Goal: Task Accomplishment & Management: Use online tool/utility

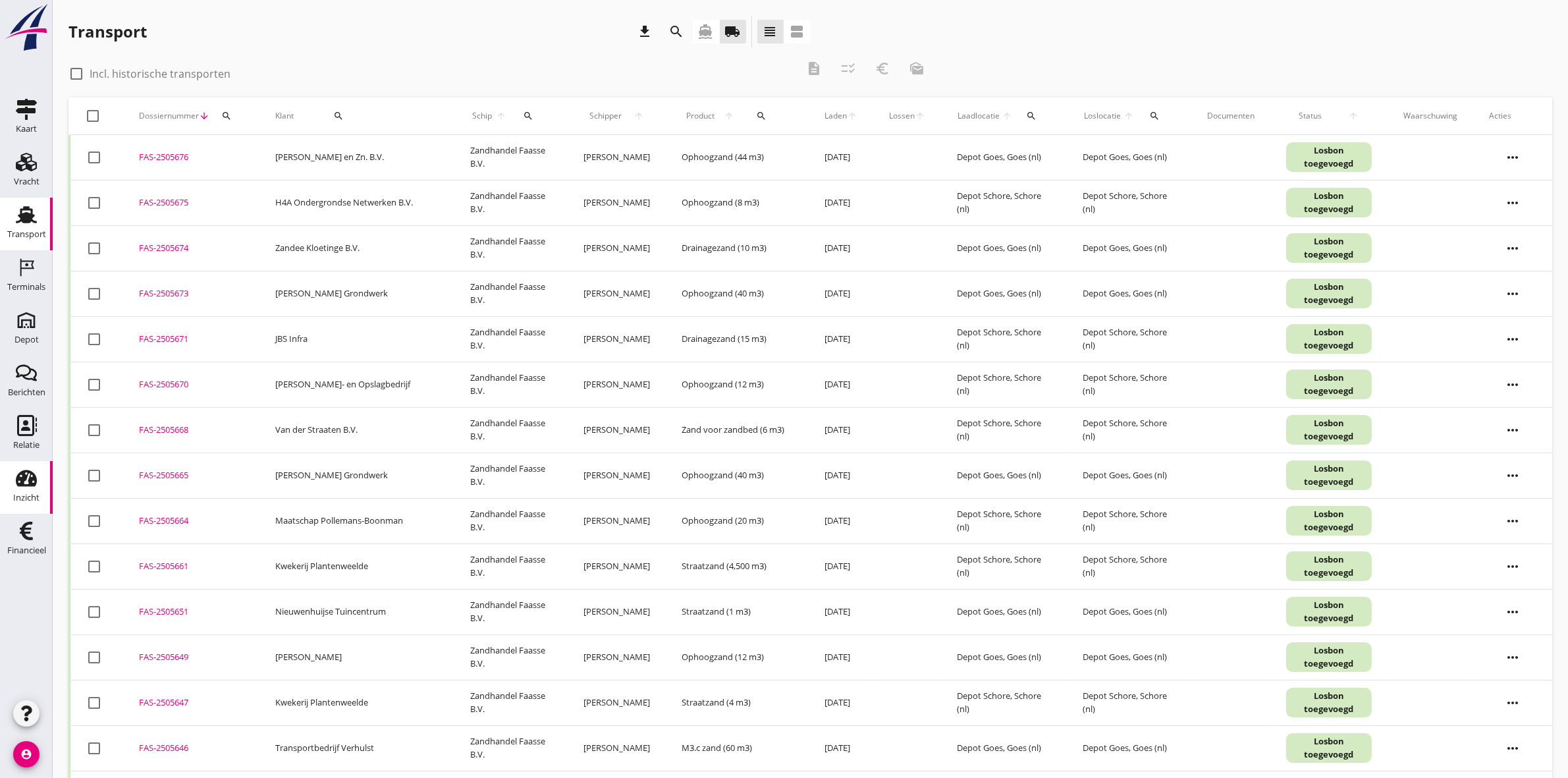
click at [36, 485] on icon "Inzicht" at bounding box center [26, 478] width 21 height 21
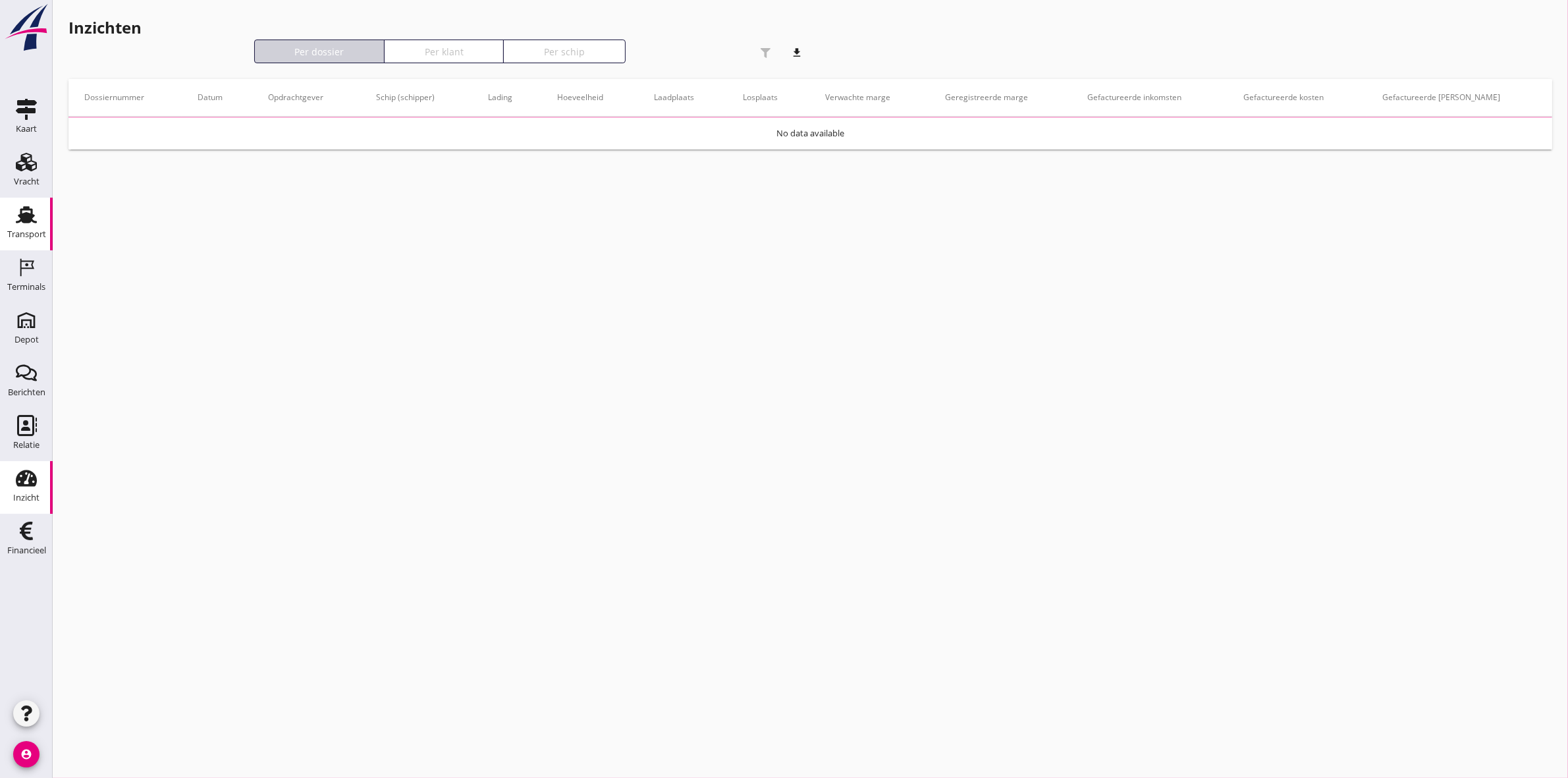
click at [26, 221] on use at bounding box center [26, 214] width 21 height 17
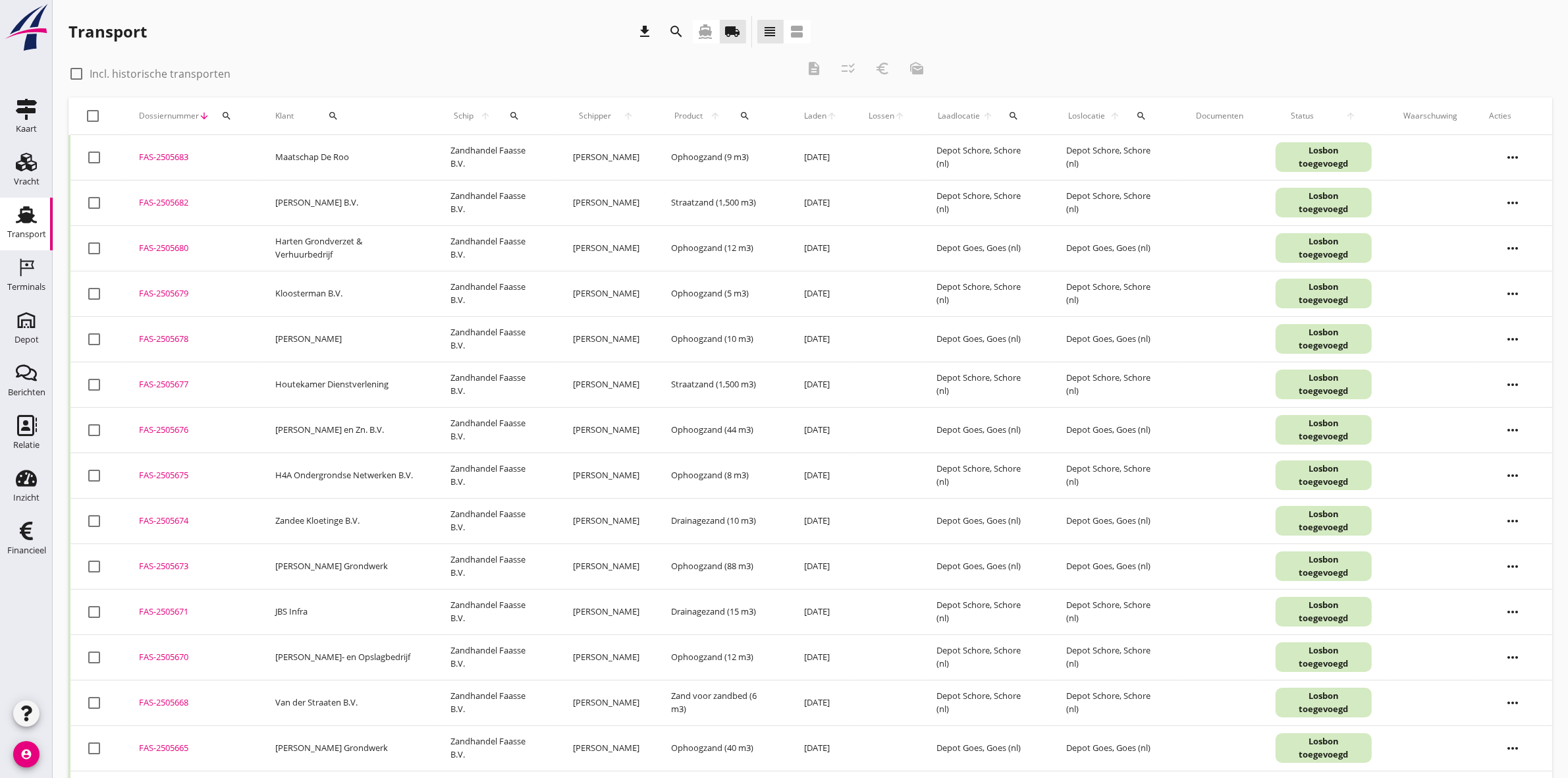
click at [673, 28] on icon "search" at bounding box center [676, 31] width 15 height 16
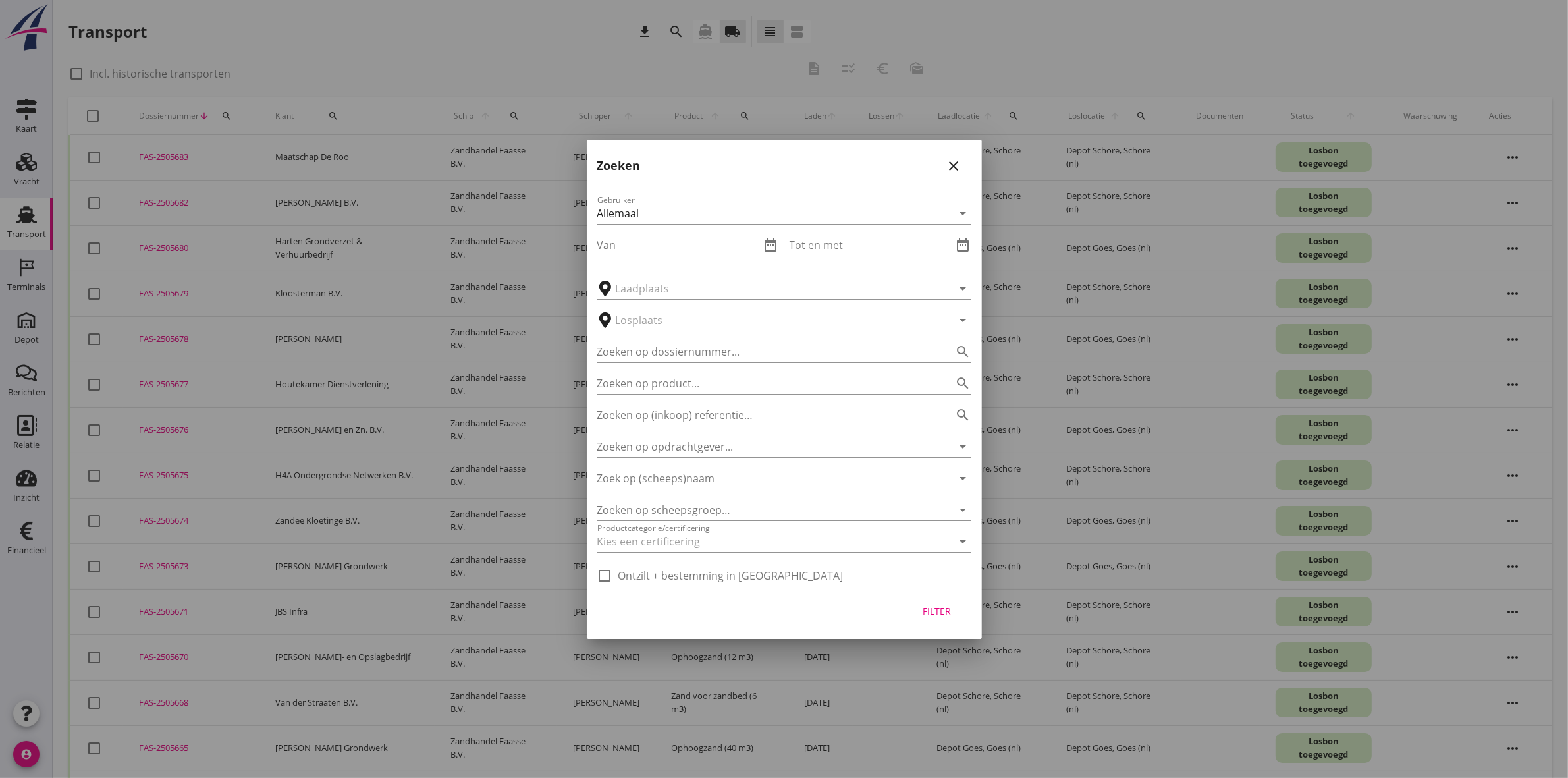
click at [717, 245] on input "Van" at bounding box center [678, 244] width 163 height 21
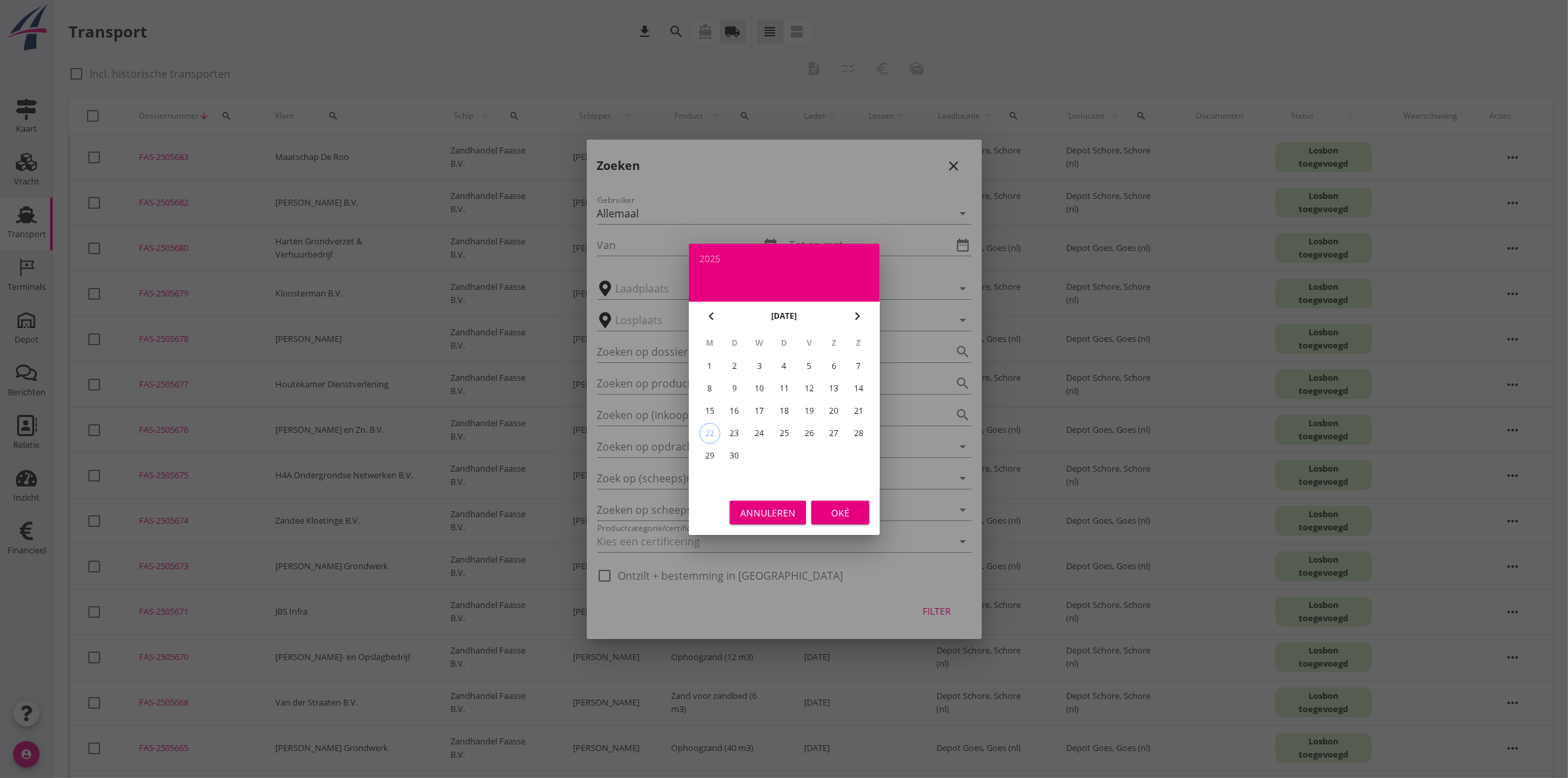
click at [708, 415] on div "15" at bounding box center [709, 410] width 21 height 21
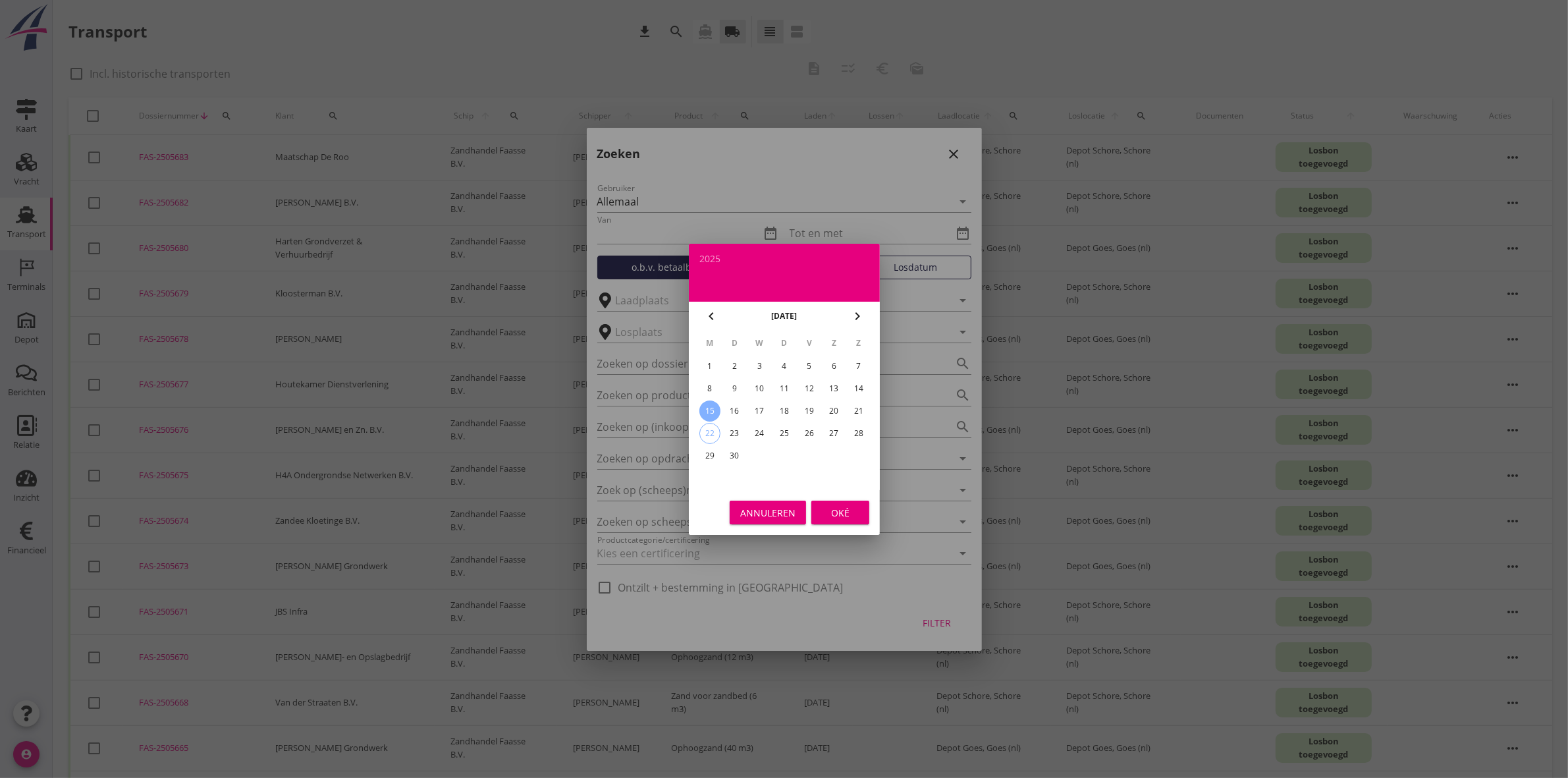
type input "2025-09-15"
click at [840, 510] on div "Oké" at bounding box center [841, 512] width 36 height 14
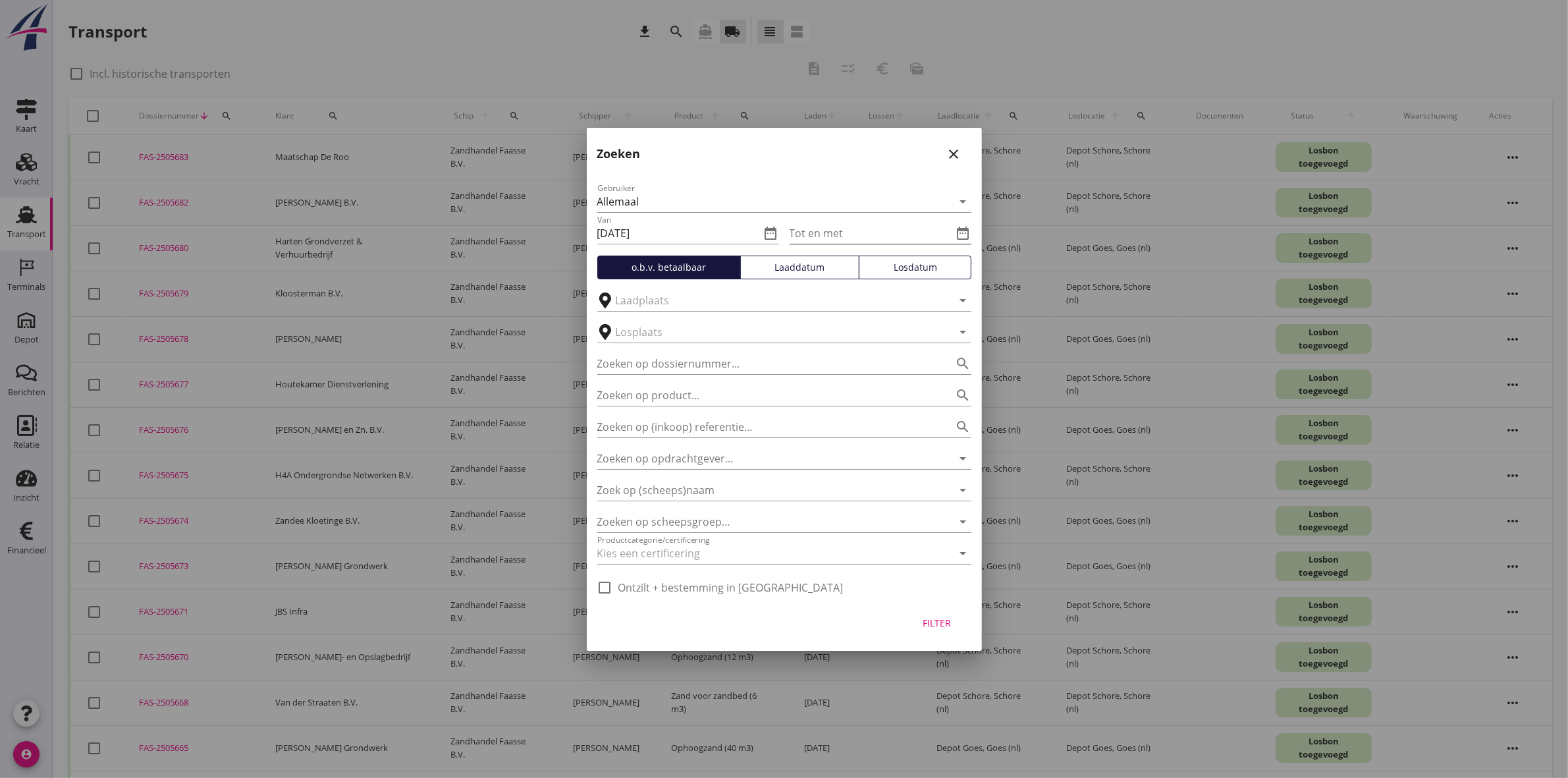
click at [959, 227] on icon "date_range" at bounding box center [963, 233] width 15 height 16
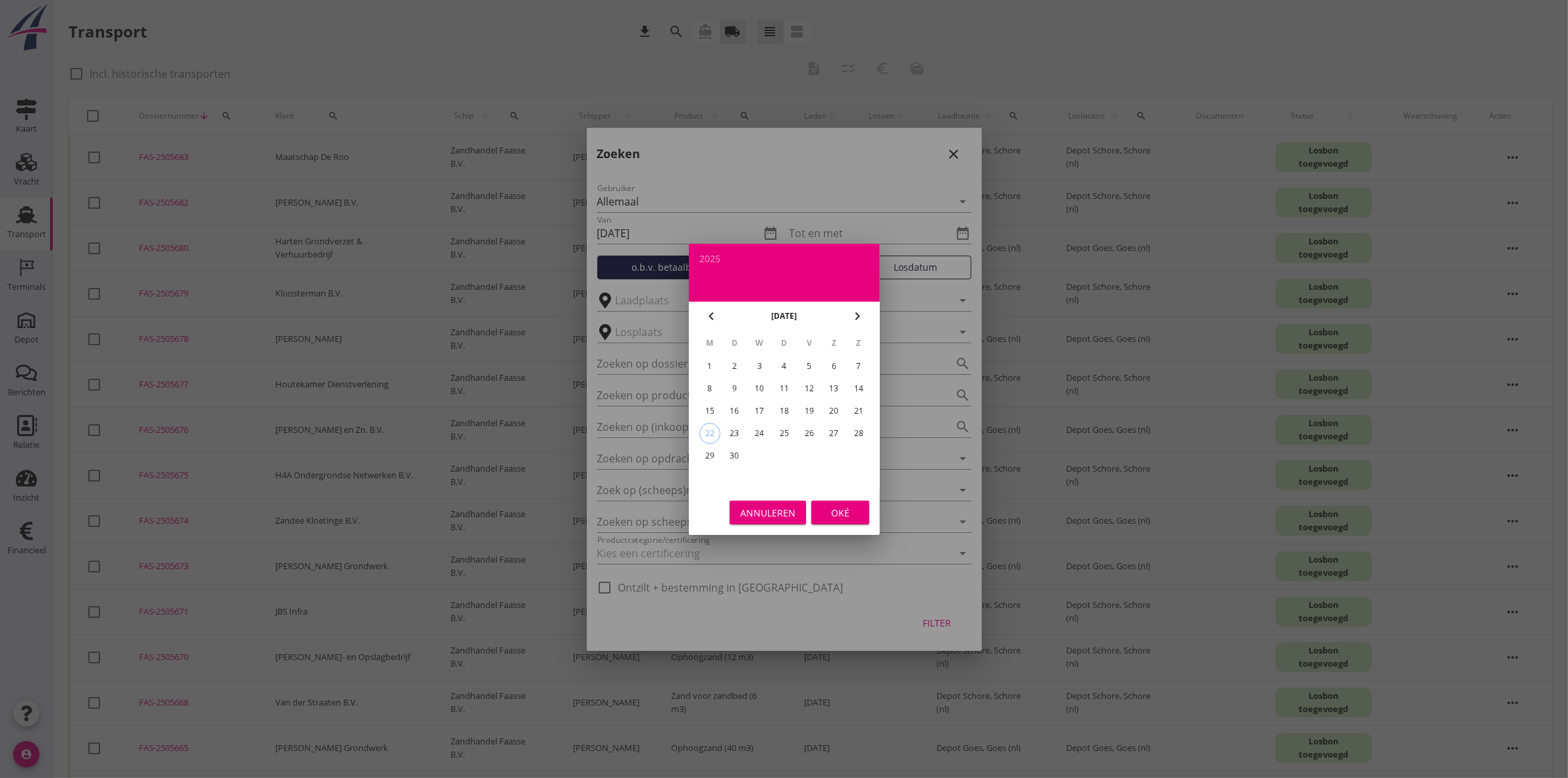
click at [805, 429] on div "26" at bounding box center [809, 433] width 21 height 21
click at [828, 510] on div "Oké" at bounding box center [841, 512] width 36 height 14
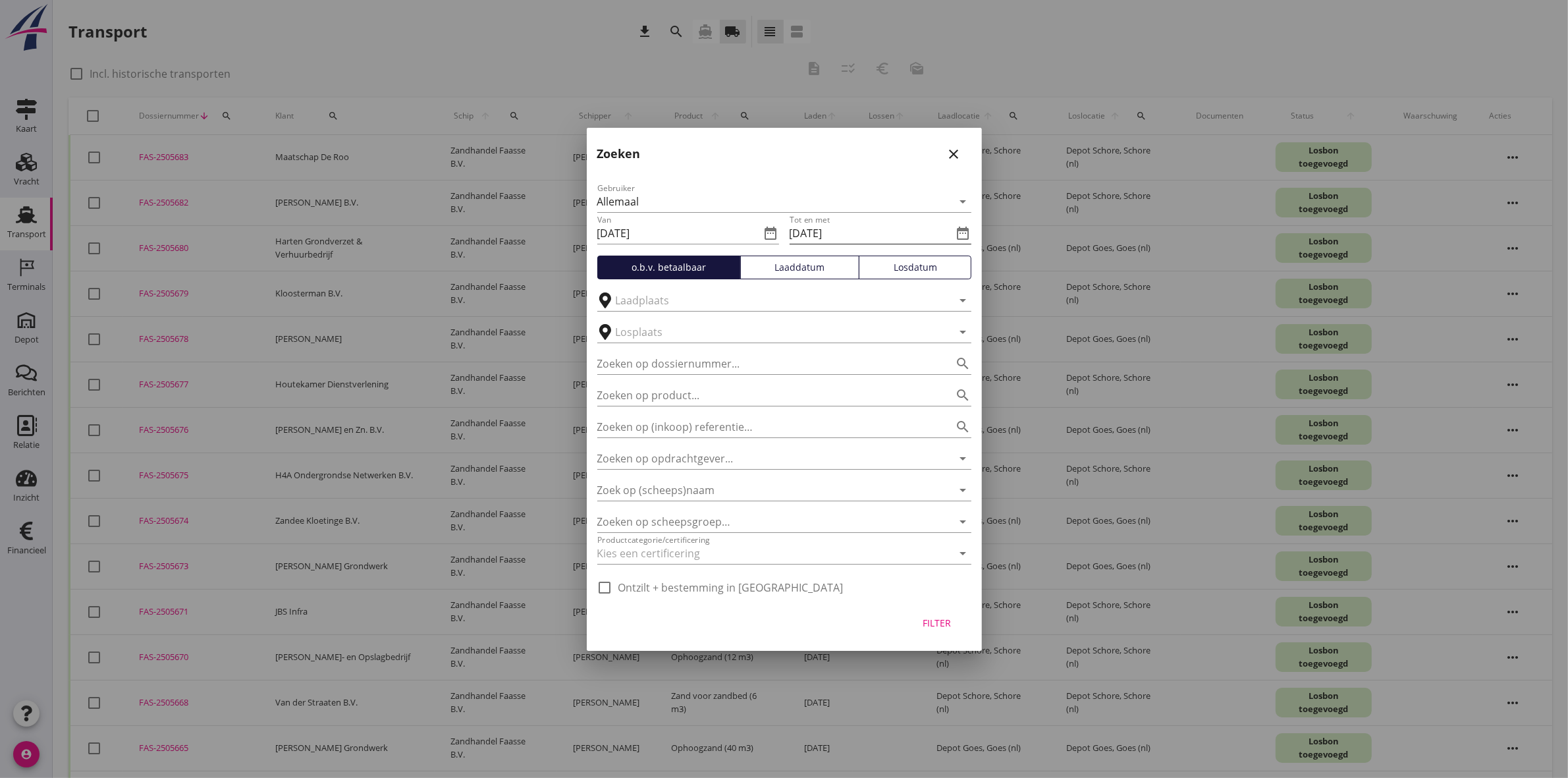
click at [969, 231] on icon "date_range" at bounding box center [963, 233] width 15 height 16
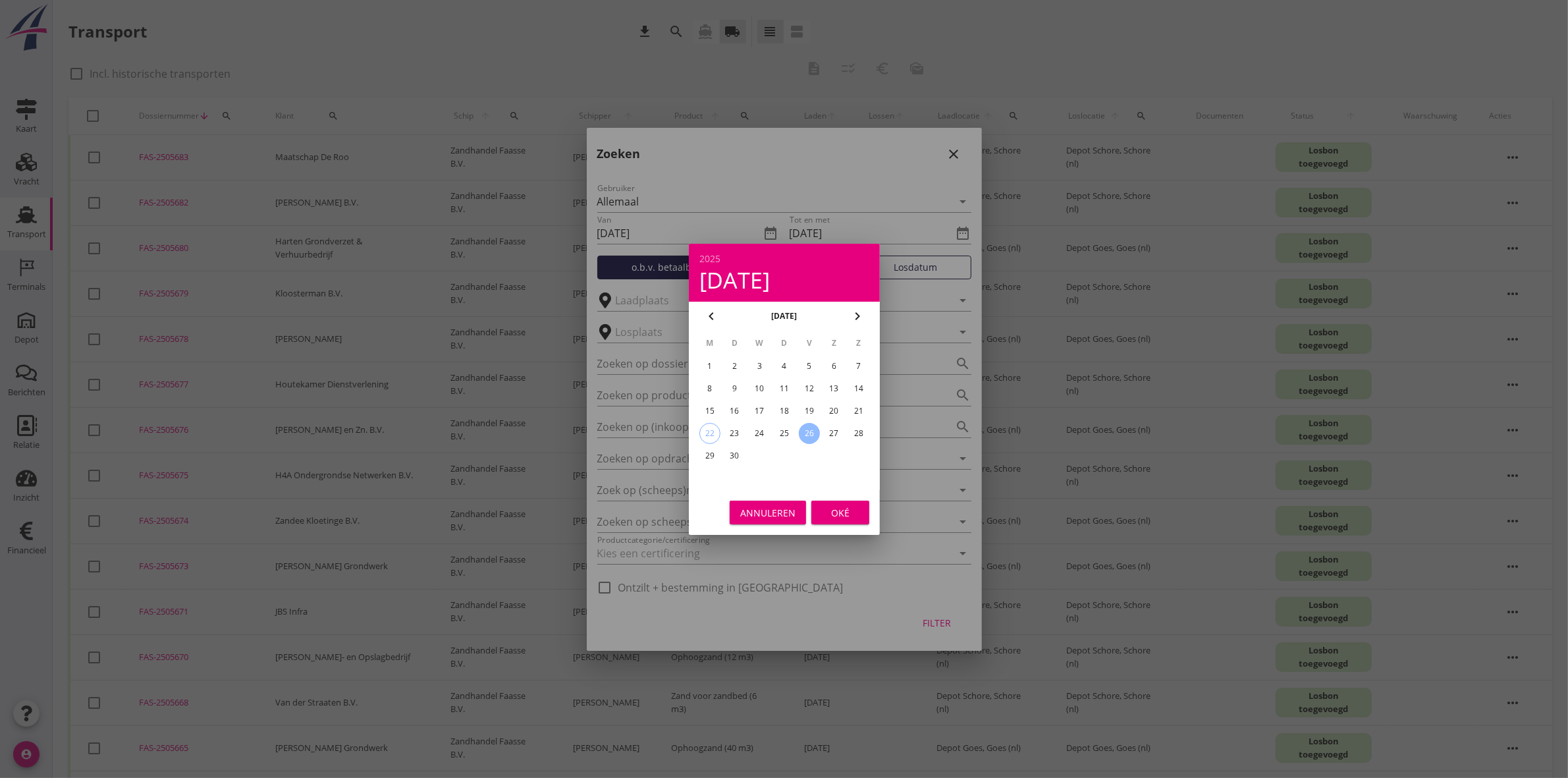
click at [809, 405] on div "19" at bounding box center [809, 410] width 21 height 21
type input "2025-09-19"
click at [839, 507] on div "Oké" at bounding box center [841, 512] width 36 height 14
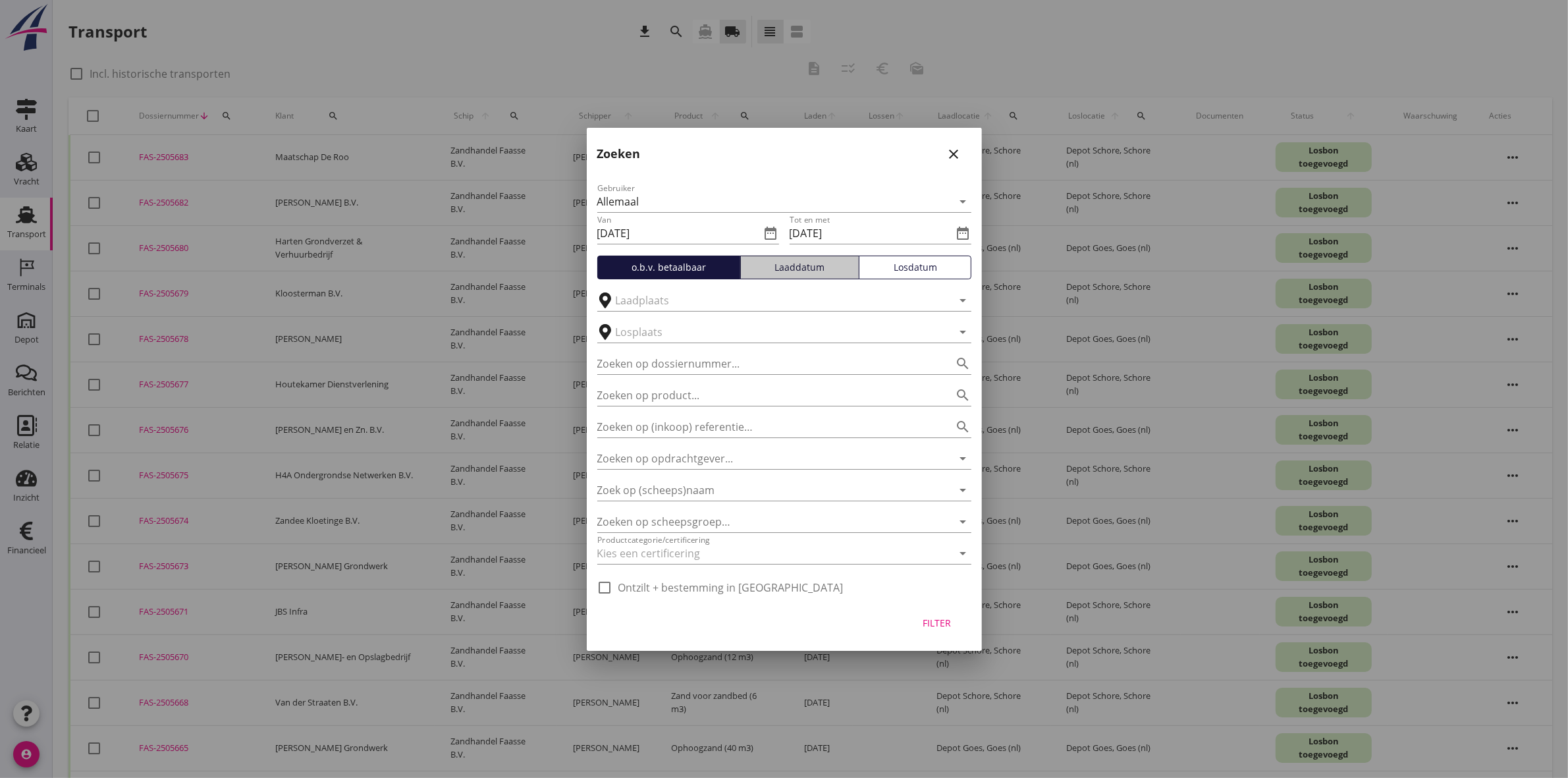
click at [776, 264] on div "Laaddatum" at bounding box center [800, 266] width 108 height 14
click at [948, 629] on div "Filter" at bounding box center [937, 623] width 36 height 14
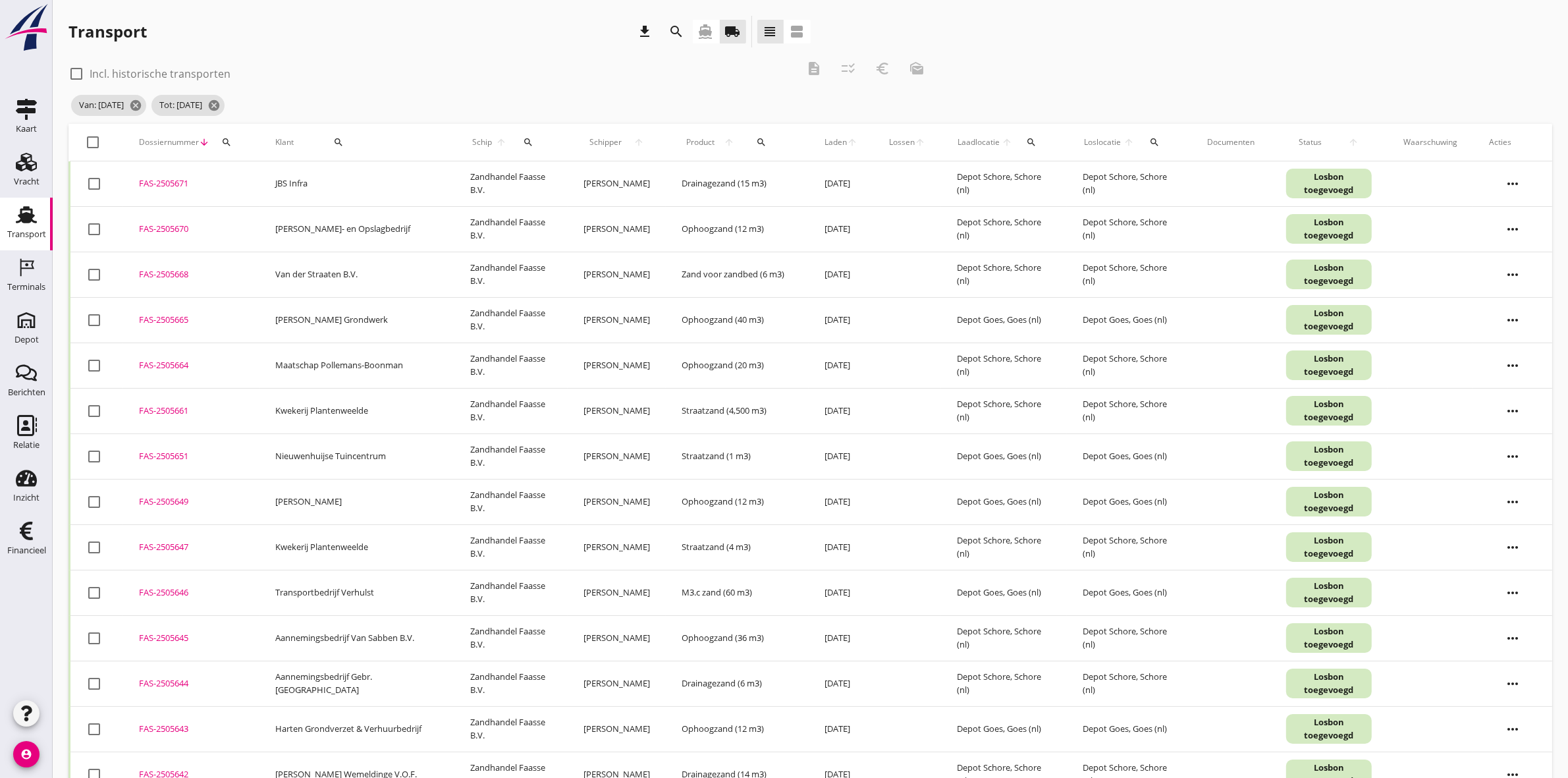
click at [334, 142] on icon "search" at bounding box center [339, 142] width 11 height 11
click at [346, 168] on div "Zoeken op opdrachtgever... arrow_drop_down check" at bounding box center [405, 183] width 201 height 42
click at [351, 180] on input "Zoeken op opdrachtgever..." at bounding box center [373, 180] width 137 height 21
click at [374, 210] on div "Kriekaard Multi Service B.V." at bounding box center [387, 213] width 144 height 16
type input "Kriekaard Multi Service B.V."
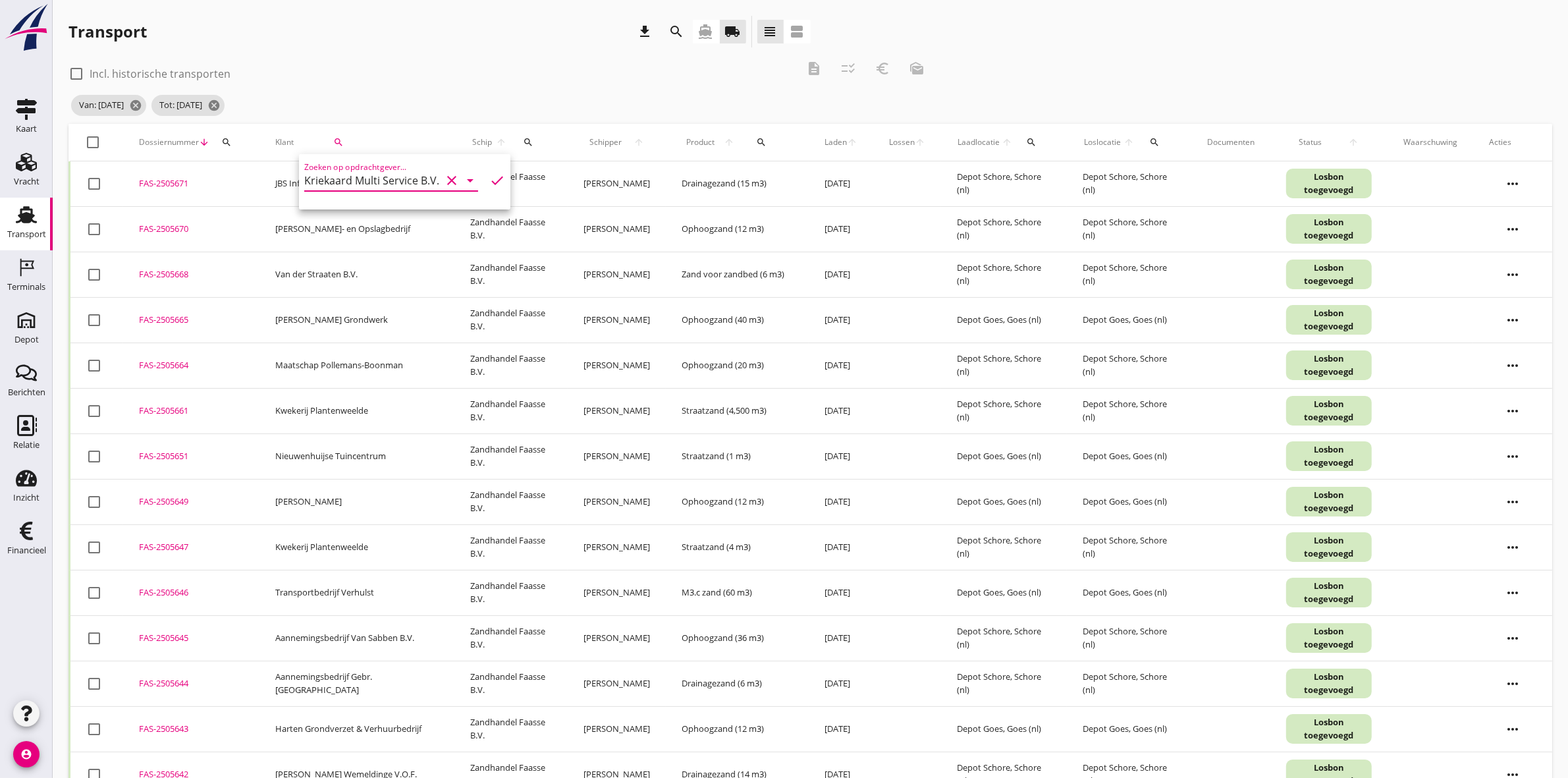
click at [490, 182] on icon "check" at bounding box center [497, 180] width 15 height 16
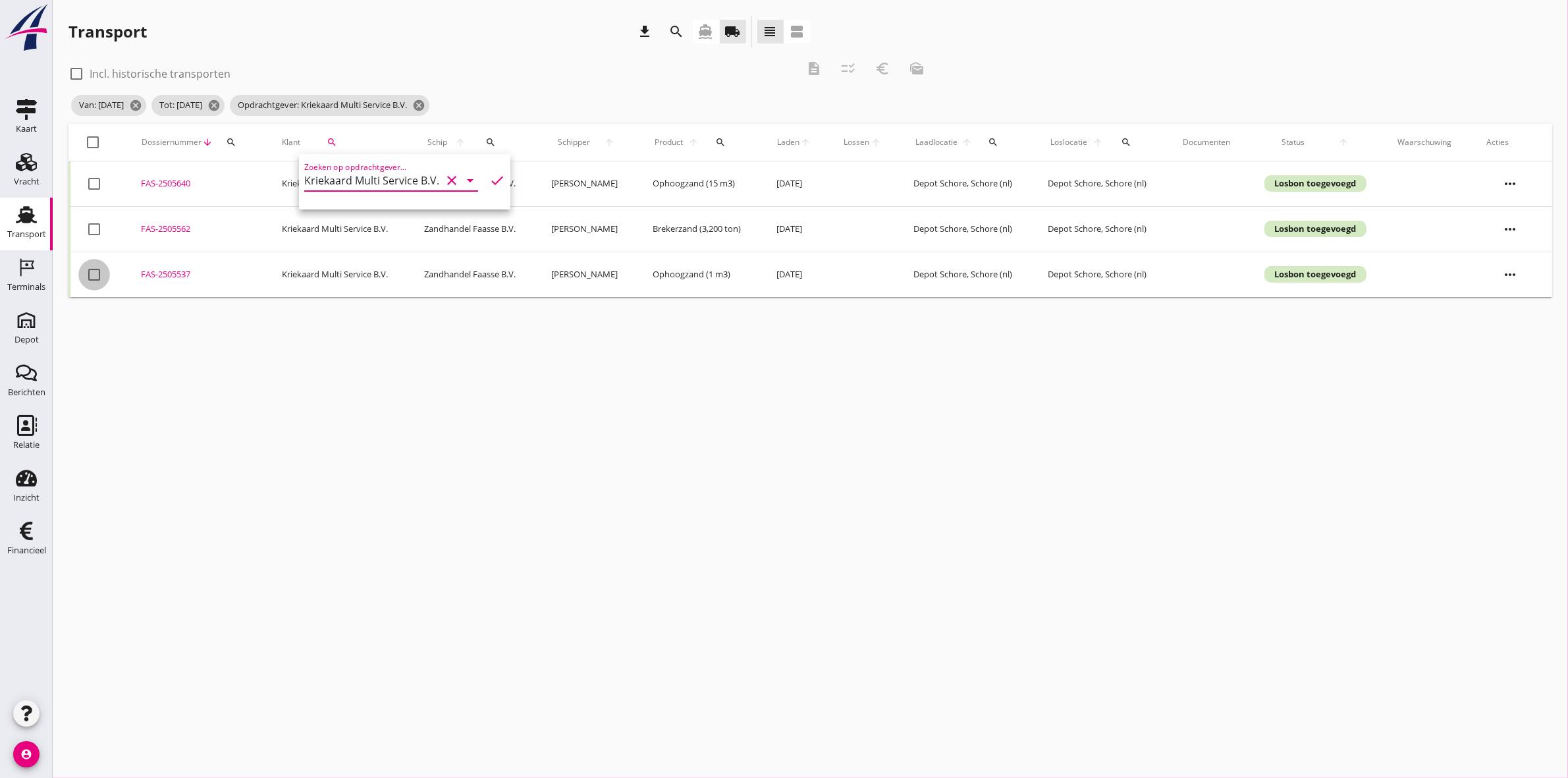
drag, startPoint x: 91, startPoint y: 275, endPoint x: 92, endPoint y: 241, distance: 34.0
click at [92, 275] on div at bounding box center [94, 275] width 23 height 23
checkbox input "true"
click at [94, 224] on div at bounding box center [94, 229] width 23 height 23
checkbox input "true"
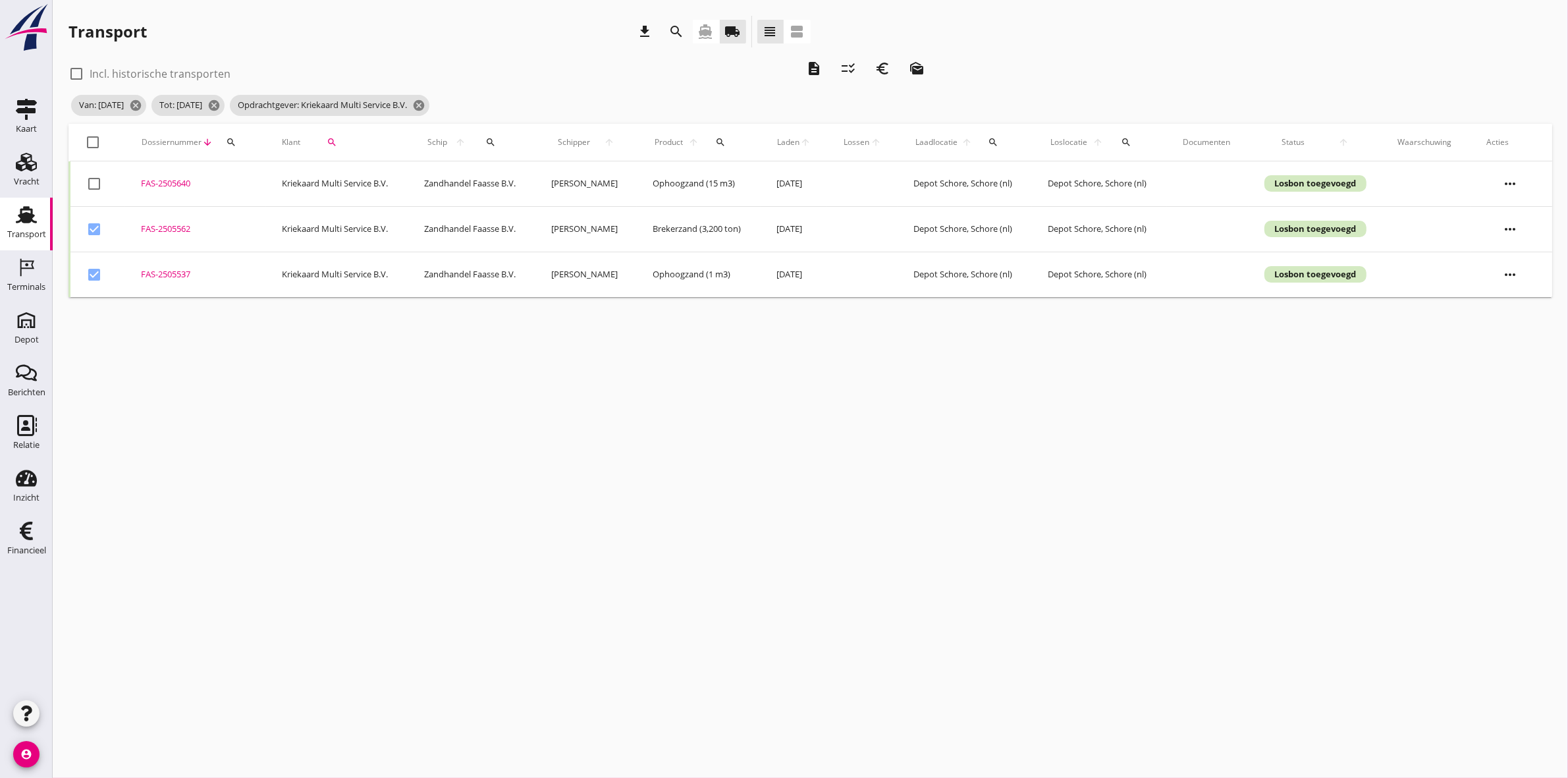
click at [94, 182] on div at bounding box center [94, 183] width 23 height 23
checkbox input "true"
click at [820, 63] on icon "description" at bounding box center [813, 67] width 15 height 16
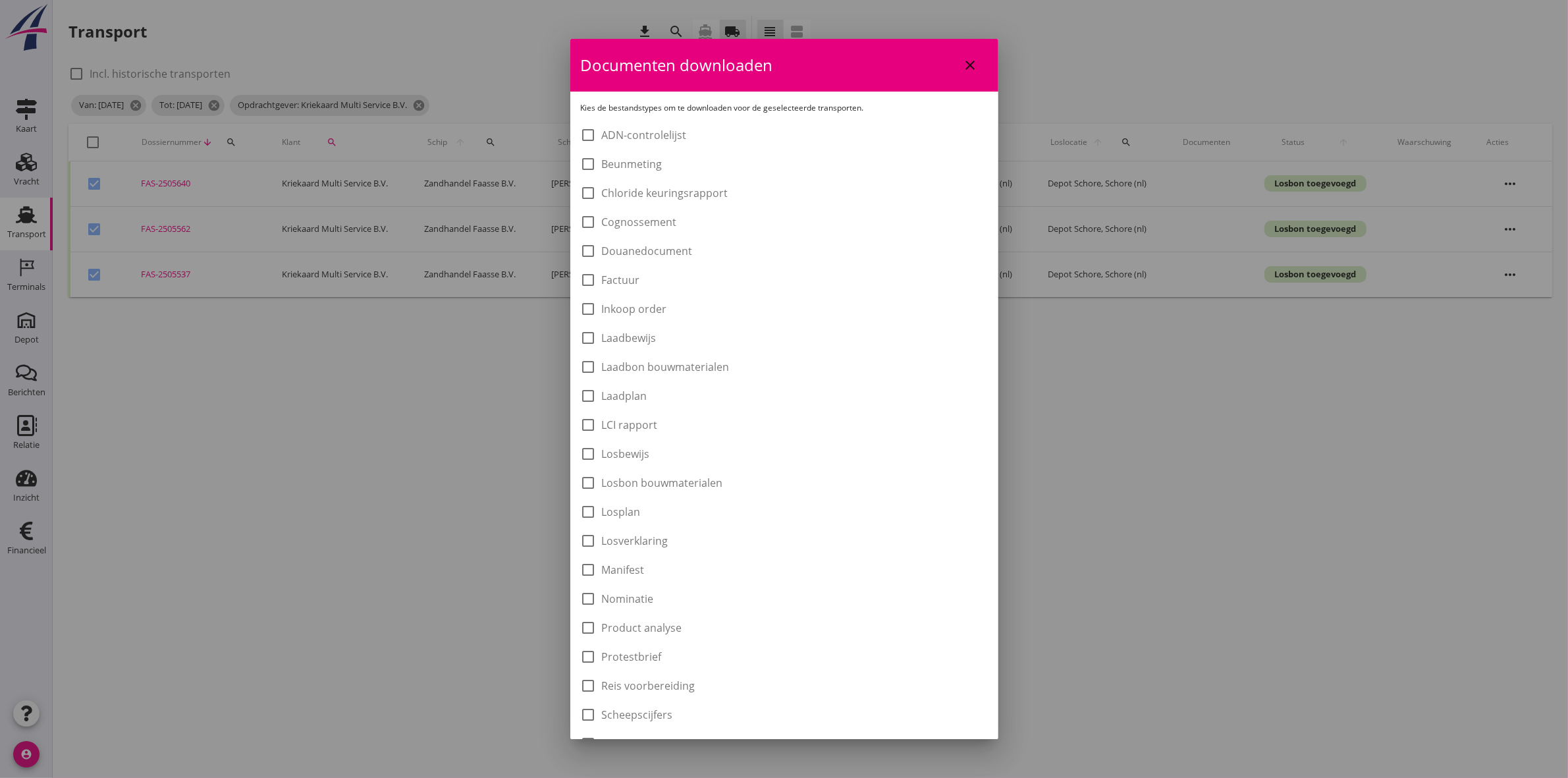
click at [676, 365] on label "Laadbon bouwmaterialen" at bounding box center [665, 367] width 128 height 13
checkbox input "true"
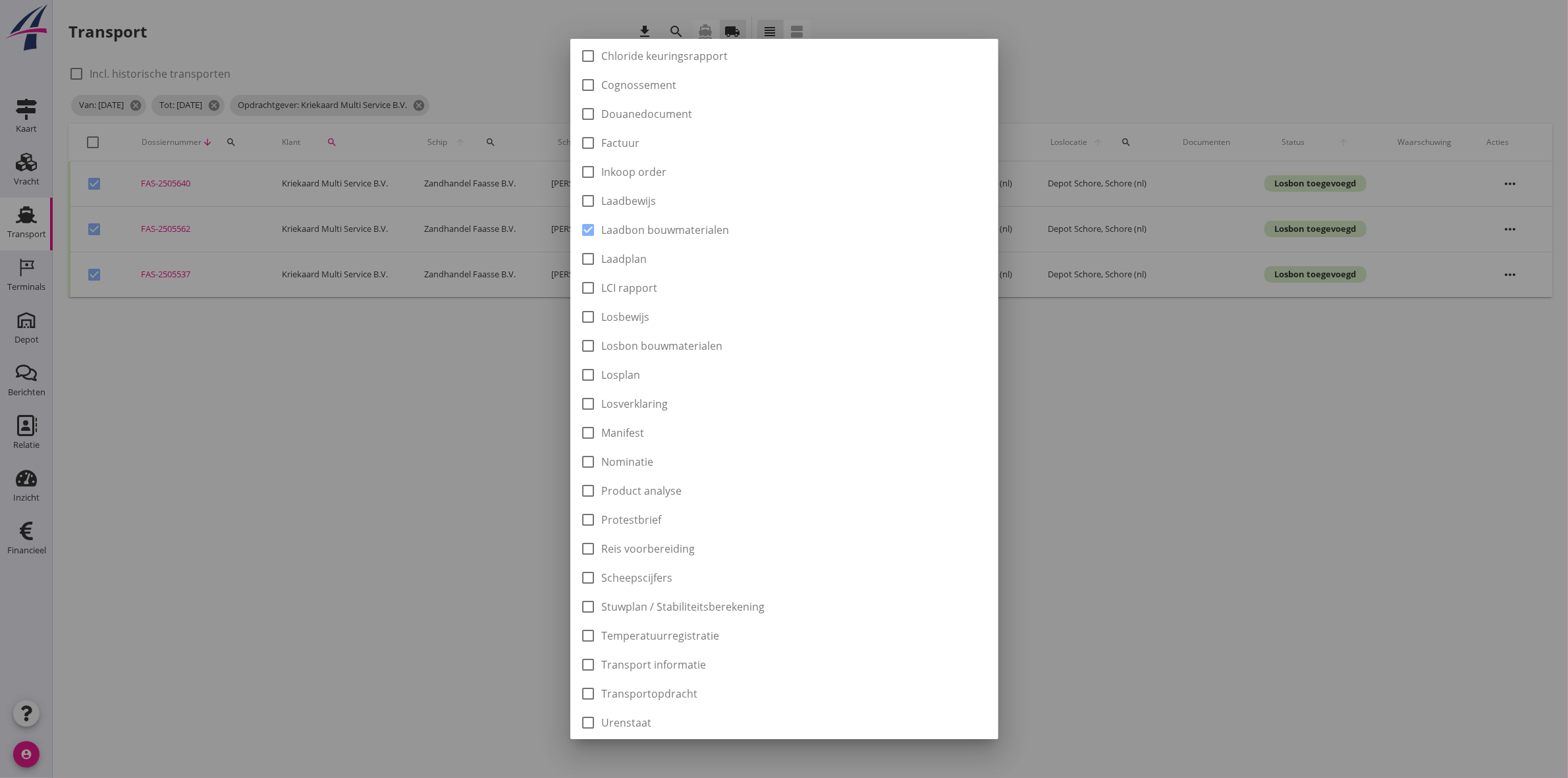
scroll to position [212, 0]
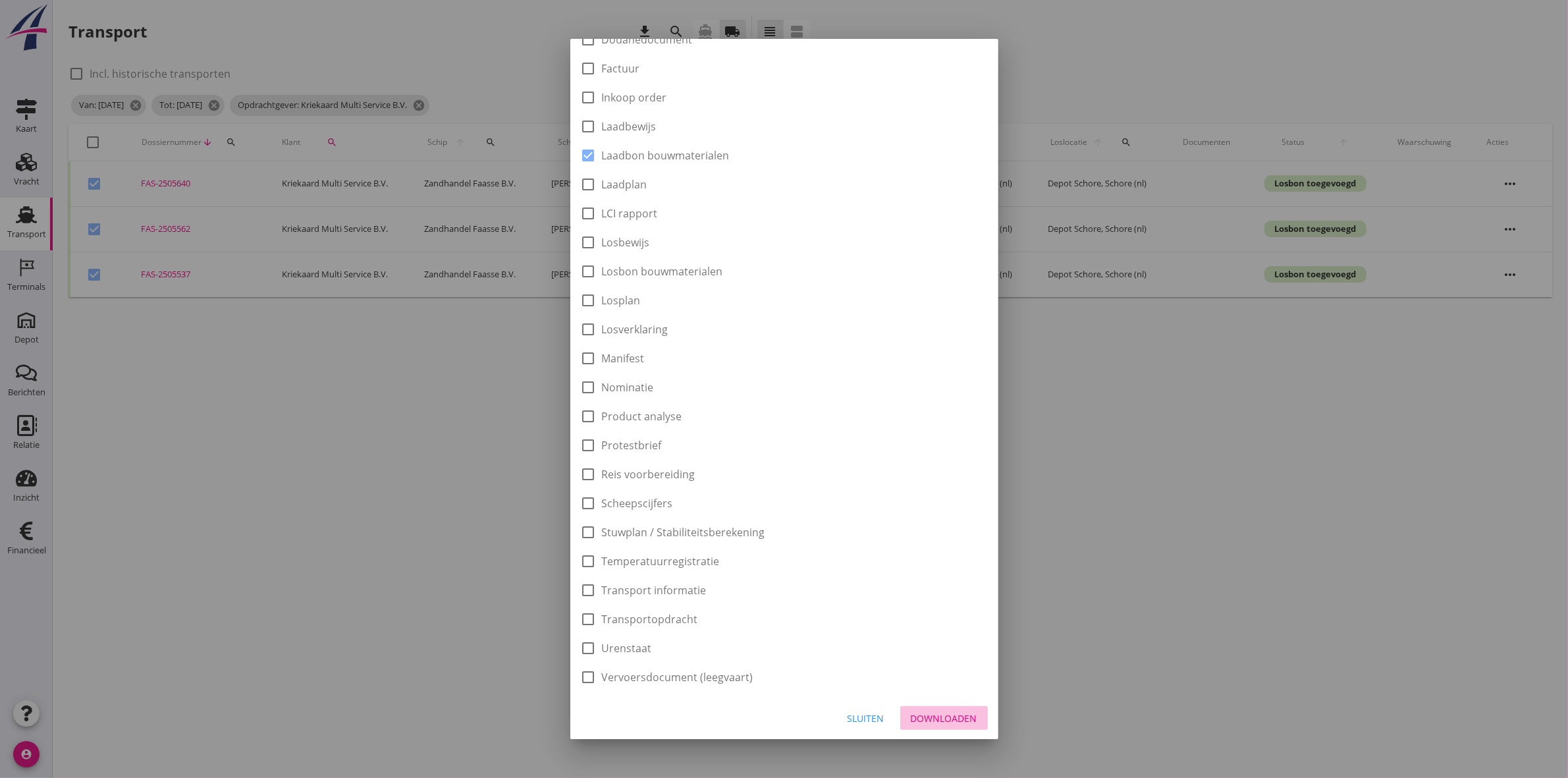
click at [936, 722] on div "Downloaden" at bounding box center [944, 718] width 67 height 14
checkbox input "false"
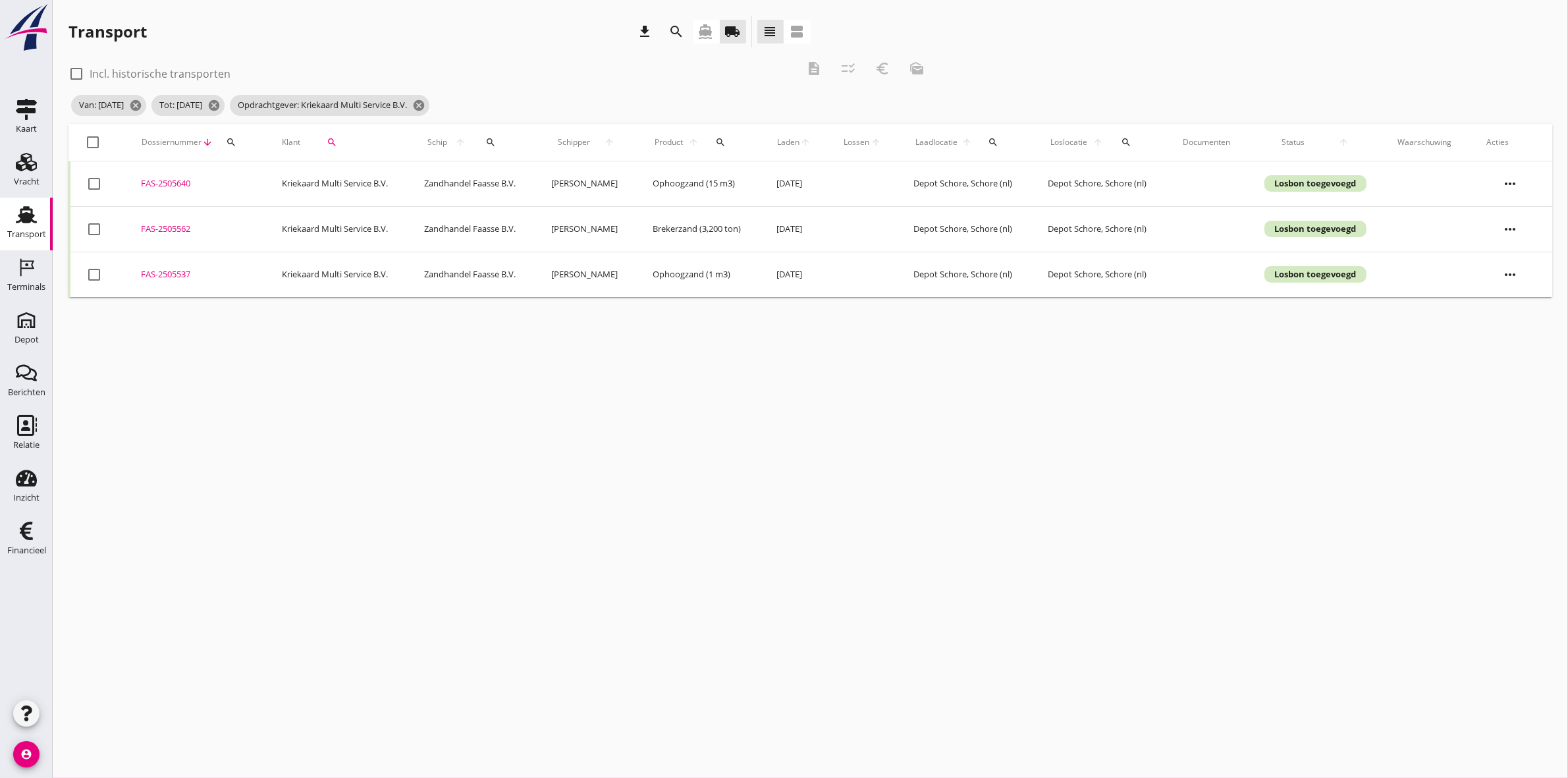
click at [94, 143] on div at bounding box center [93, 142] width 23 height 23
checkbox input "true"
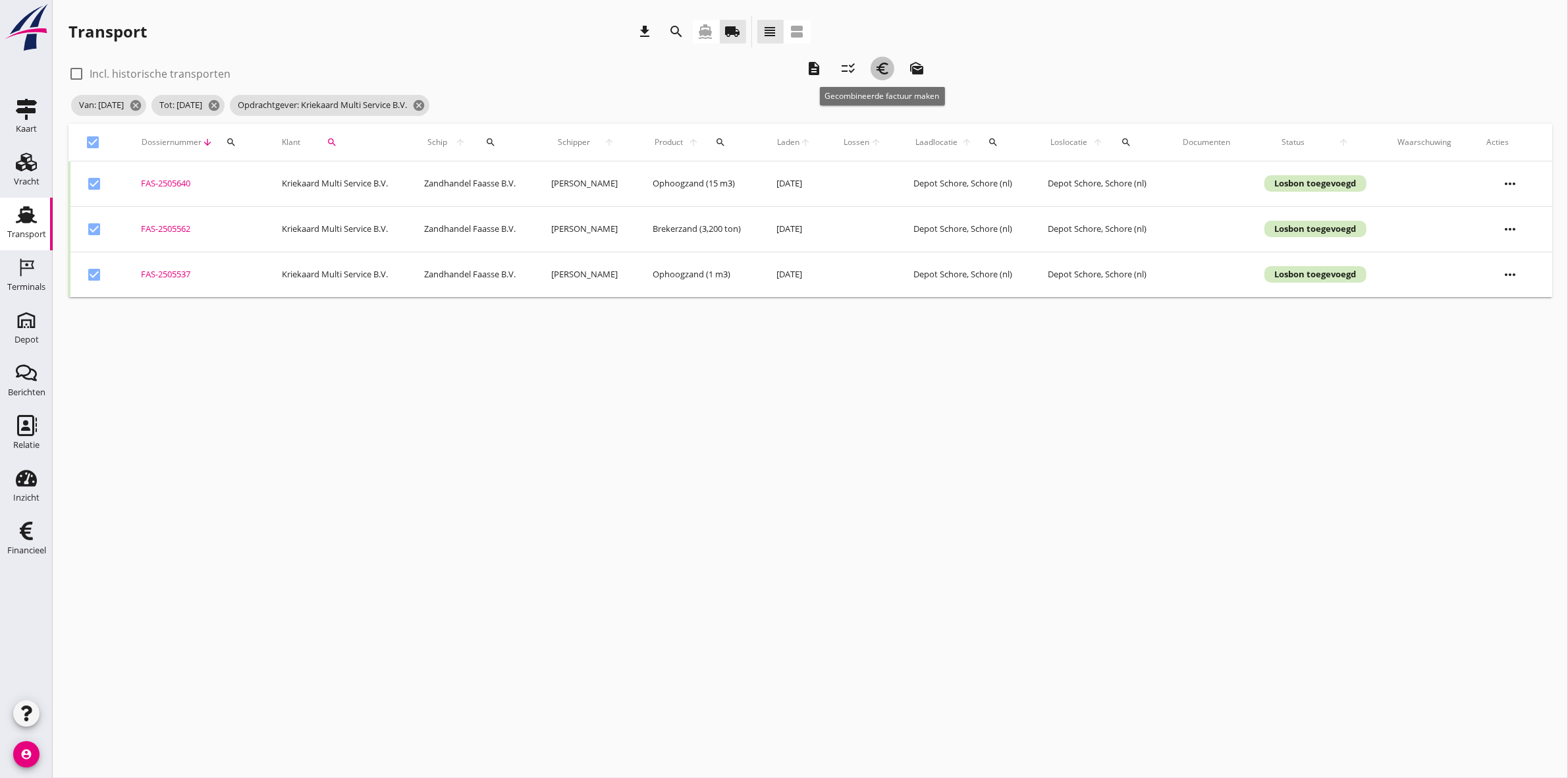
click at [882, 63] on icon "euro_symbol" at bounding box center [882, 67] width 15 height 16
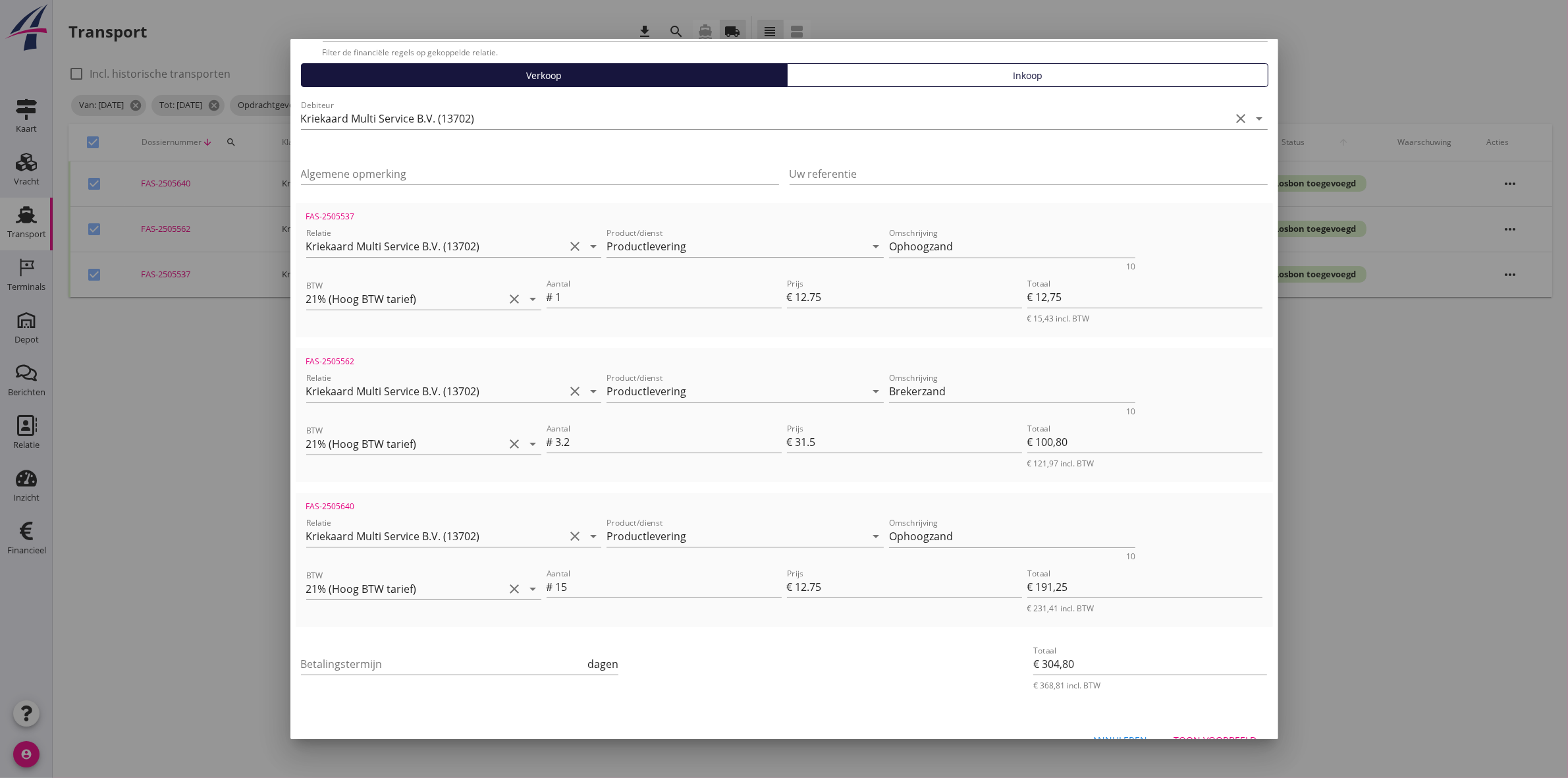
scroll to position [114, 0]
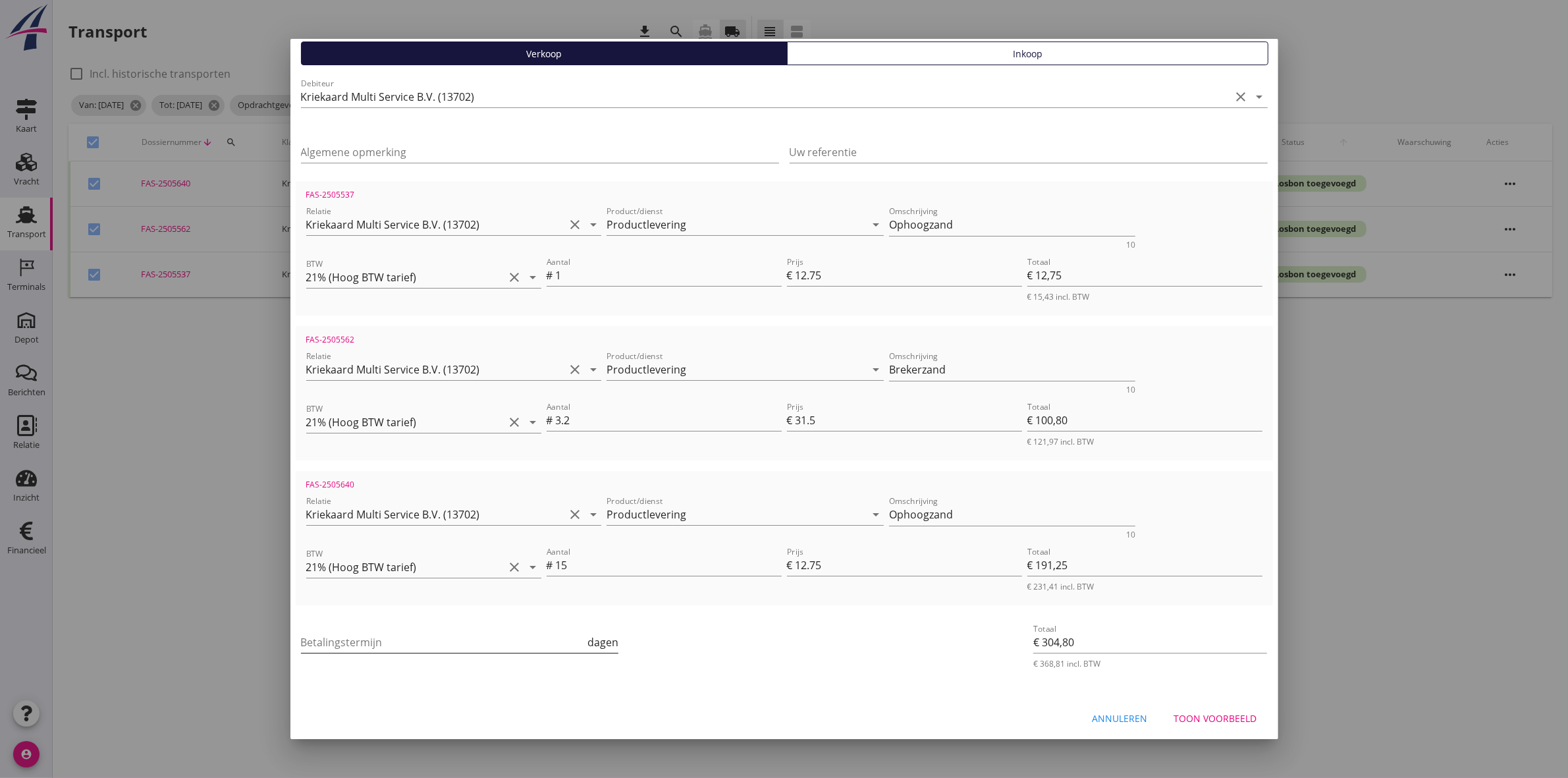
click at [486, 638] on input "Betalingstermijn" at bounding box center [443, 642] width 284 height 21
type input "30"
click at [1224, 715] on div "Toon voorbeeld" at bounding box center [1215, 718] width 83 height 14
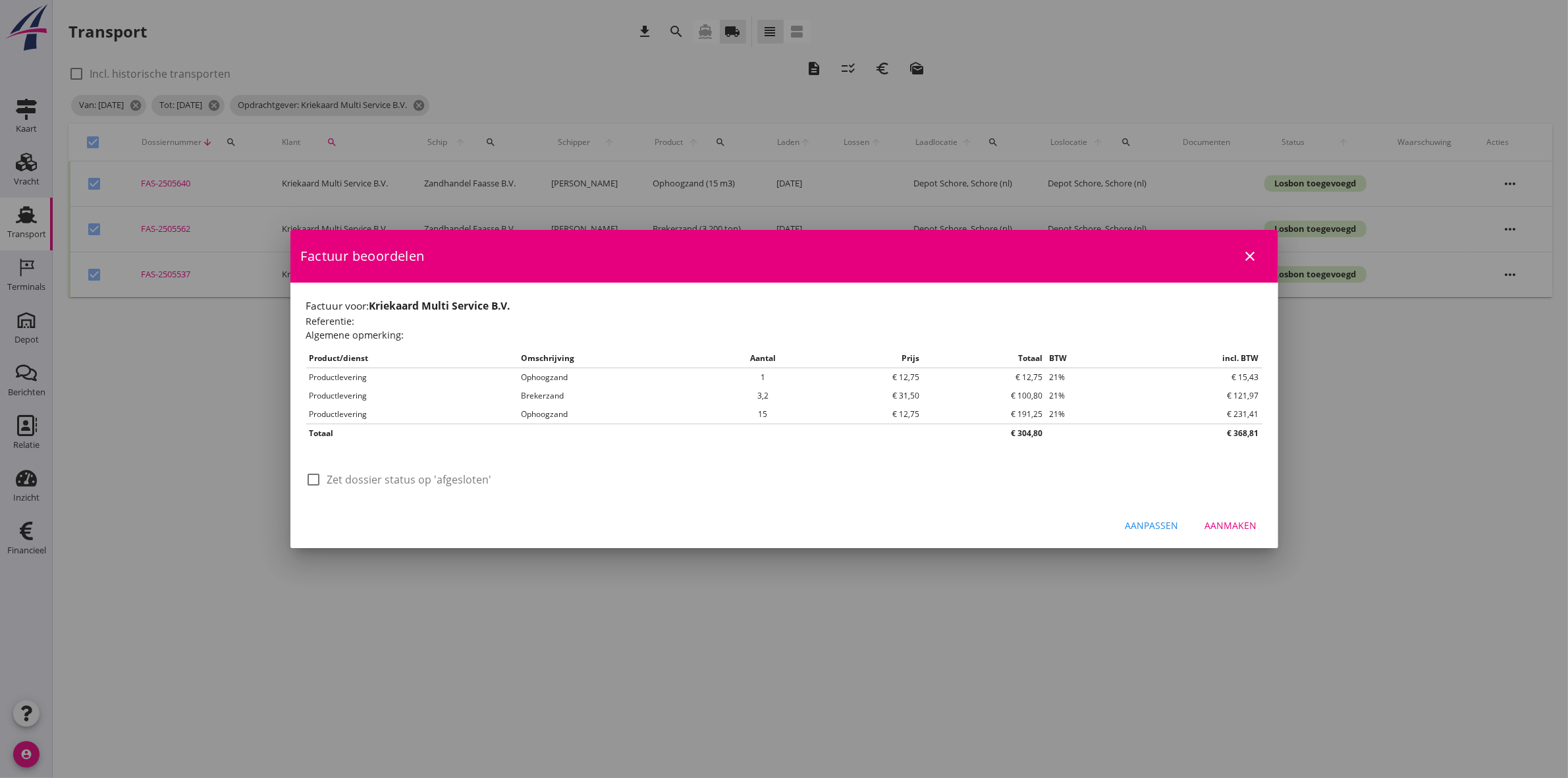
scroll to position [0, 0]
click at [312, 484] on div at bounding box center [314, 480] width 23 height 23
checkbox input "true"
click at [1239, 526] on div "Aanmaken" at bounding box center [1231, 525] width 52 height 14
checkbox input "false"
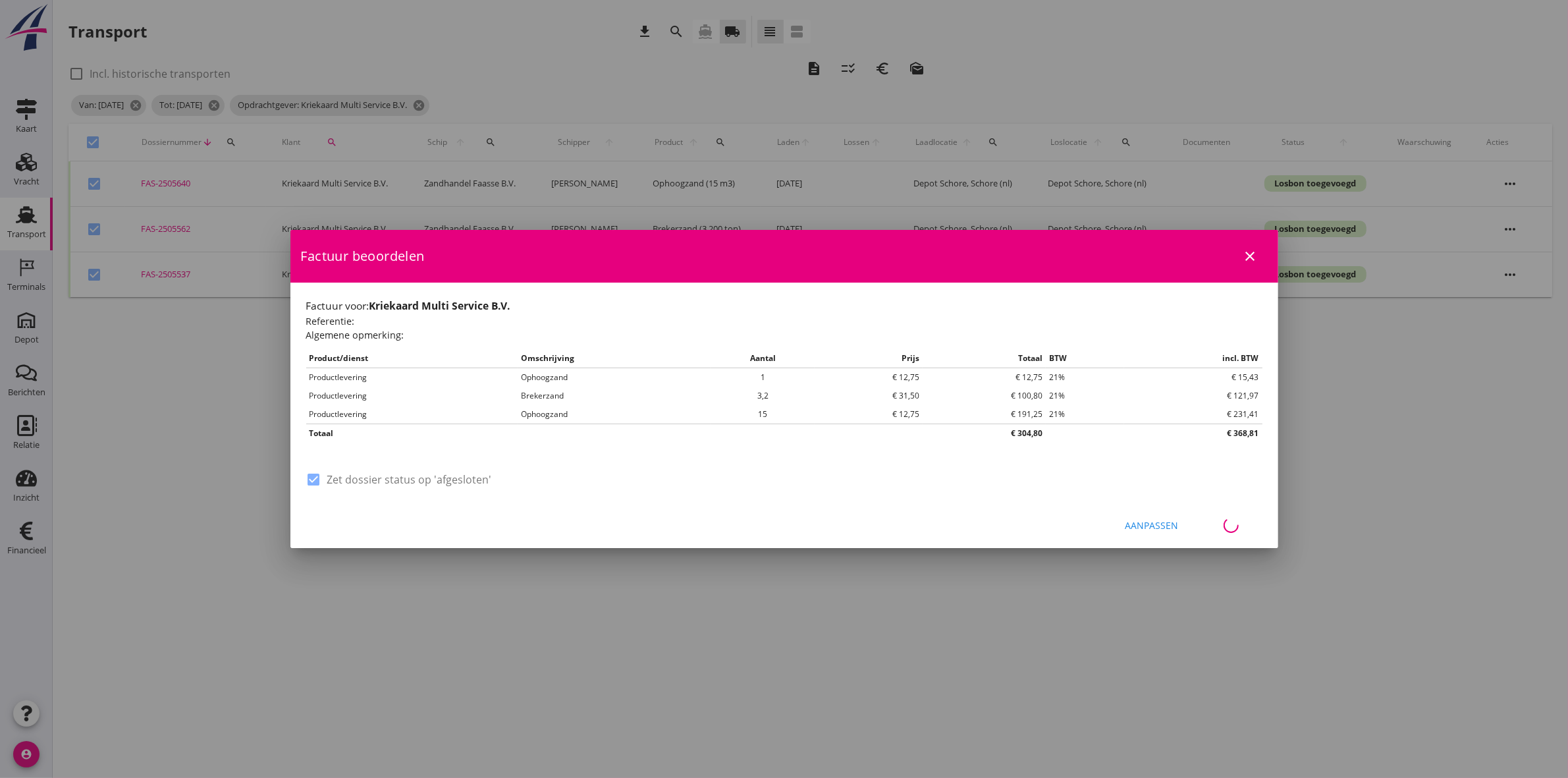
checkbox input "false"
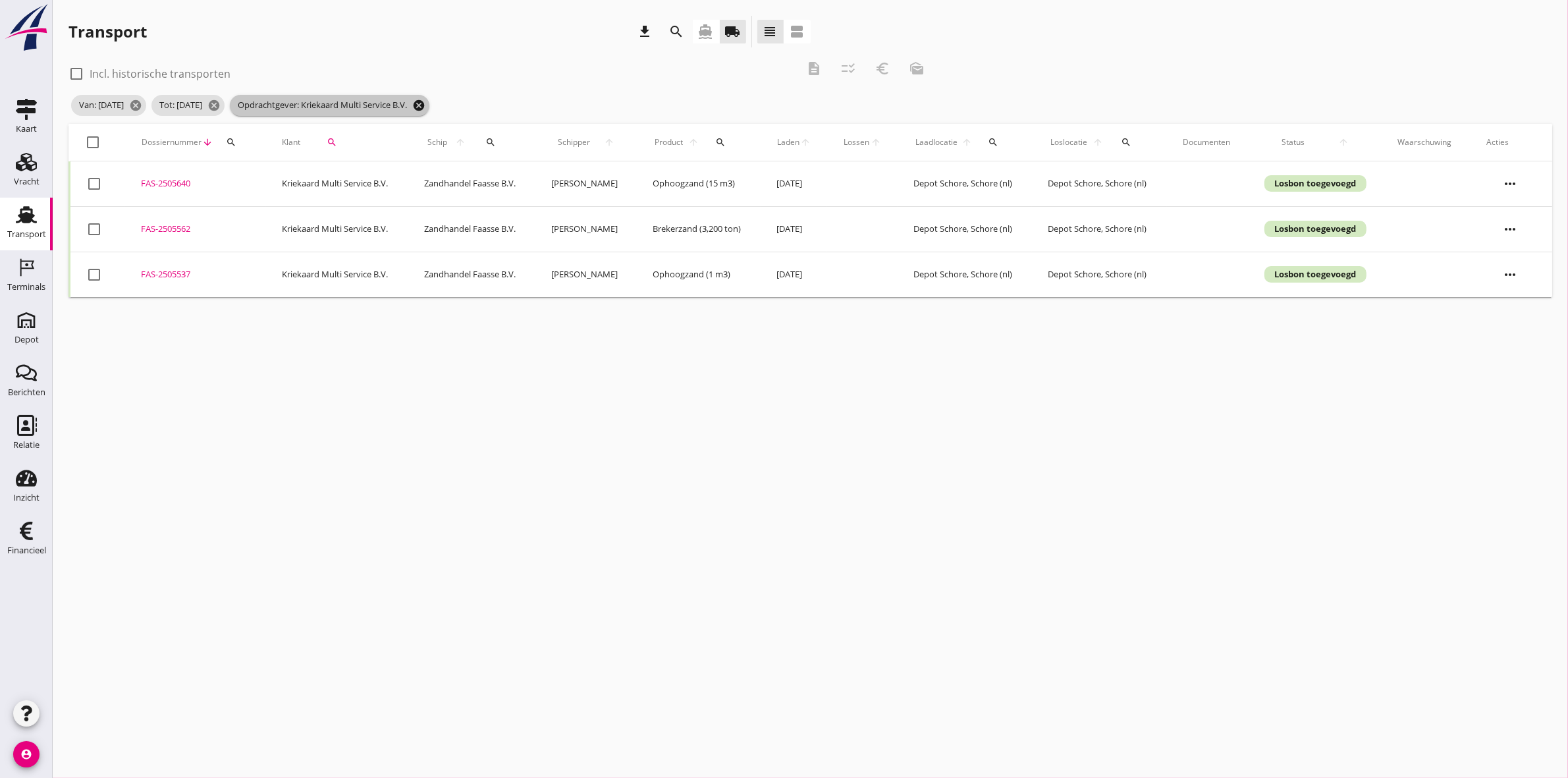
click at [426, 107] on icon "cancel" at bounding box center [418, 105] width 13 height 13
click at [331, 140] on icon "search" at bounding box center [332, 142] width 11 height 11
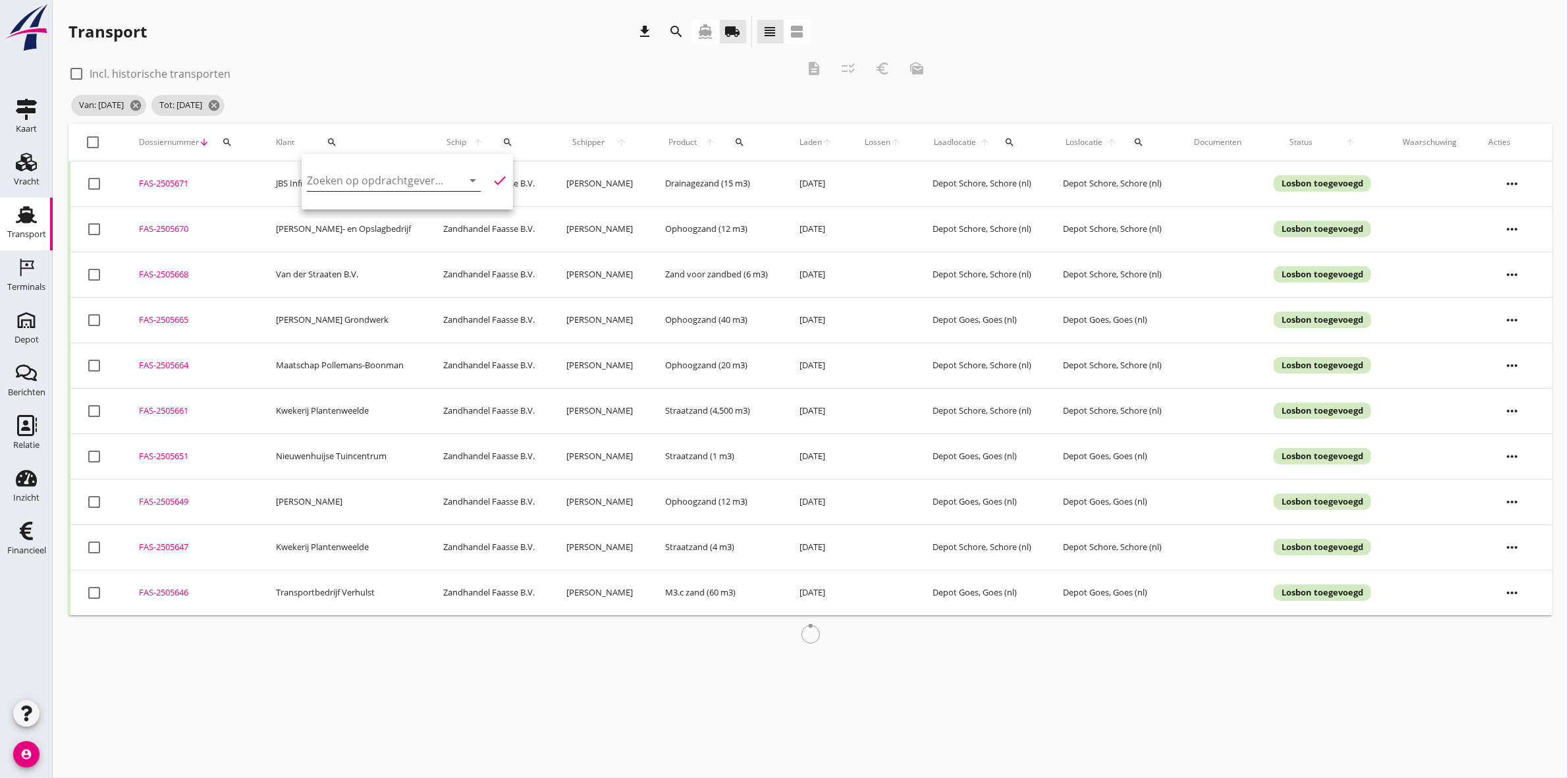
click at [431, 183] on input "Zoeken op opdrachtgever..." at bounding box center [376, 180] width 137 height 21
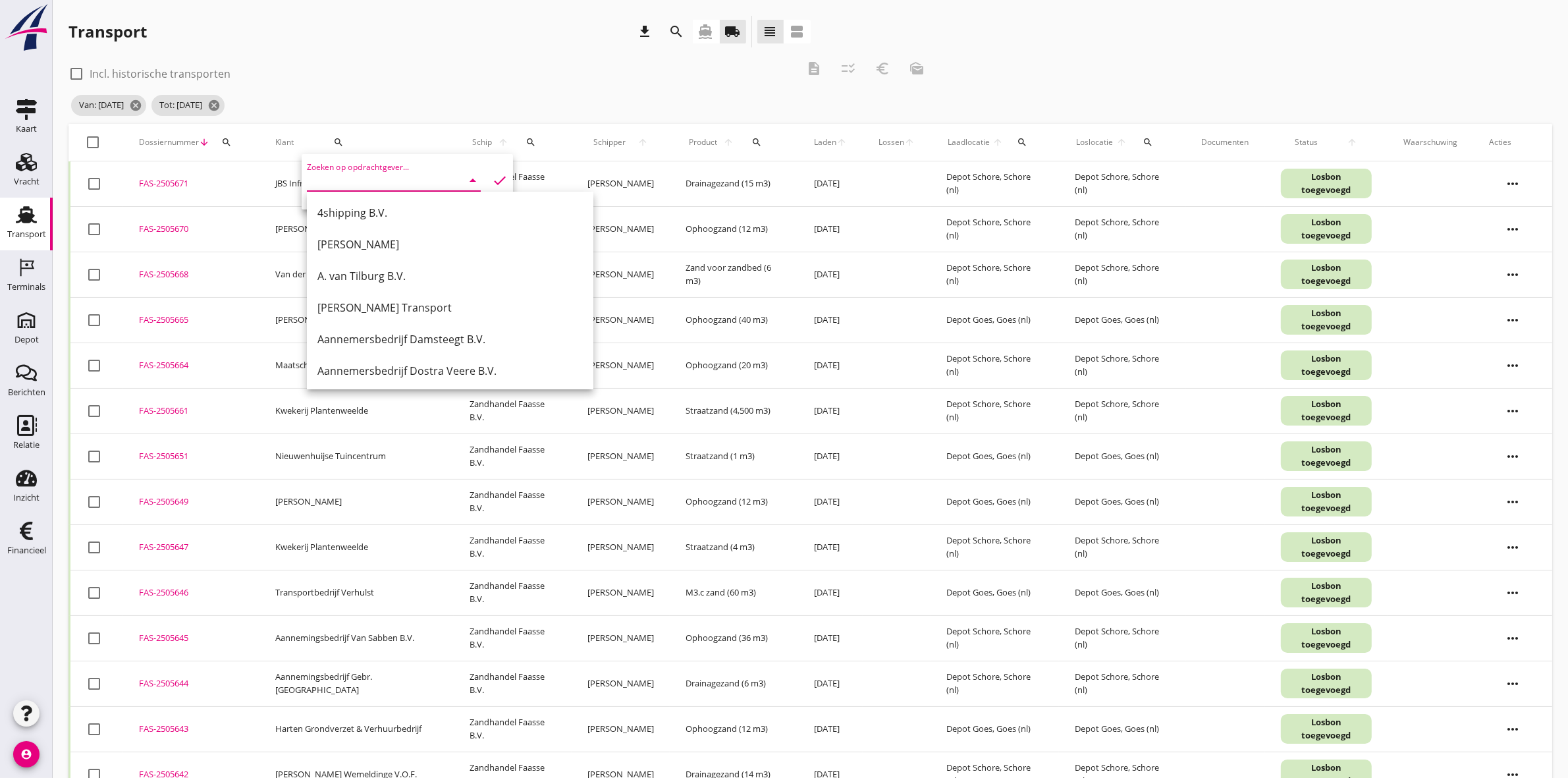
type input "n"
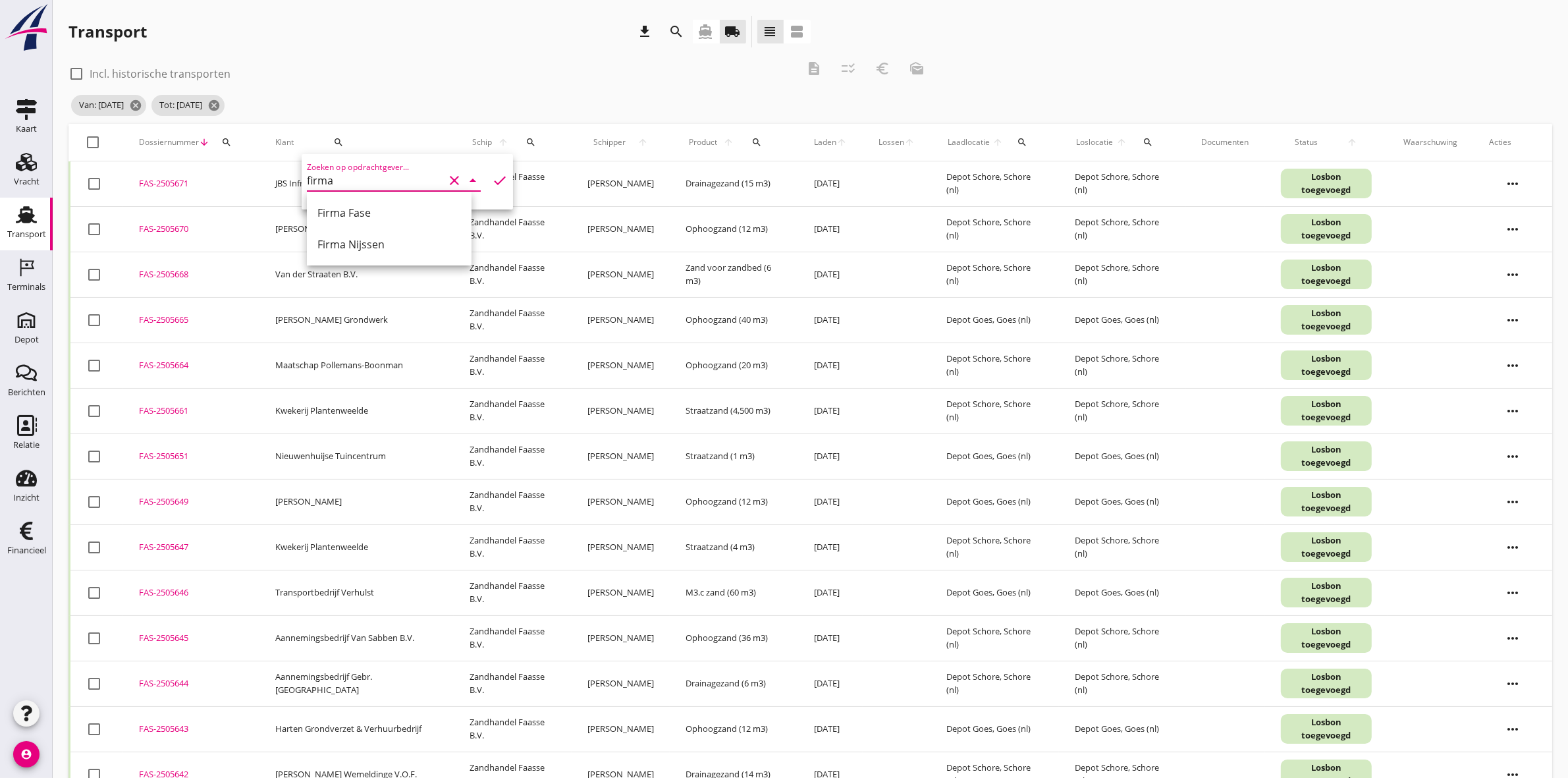
click at [373, 249] on div "Firma Nijssen" at bounding box center [389, 244] width 144 height 16
type input "Firma Nijssen"
click at [492, 179] on icon "check" at bounding box center [500, 180] width 15 height 16
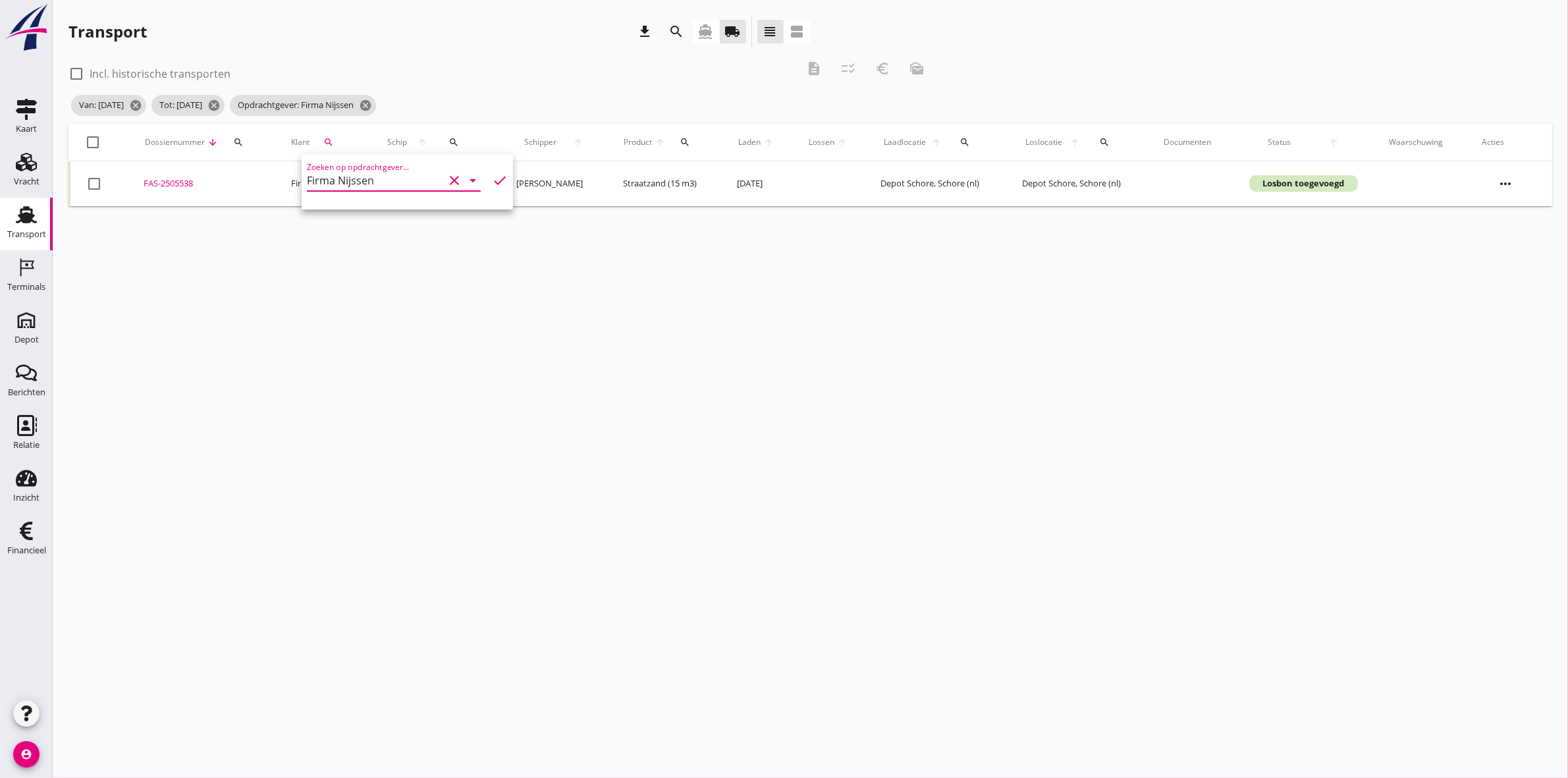
click at [98, 182] on div at bounding box center [94, 183] width 23 height 23
click at [878, 69] on icon "euro_symbol" at bounding box center [882, 67] width 15 height 16
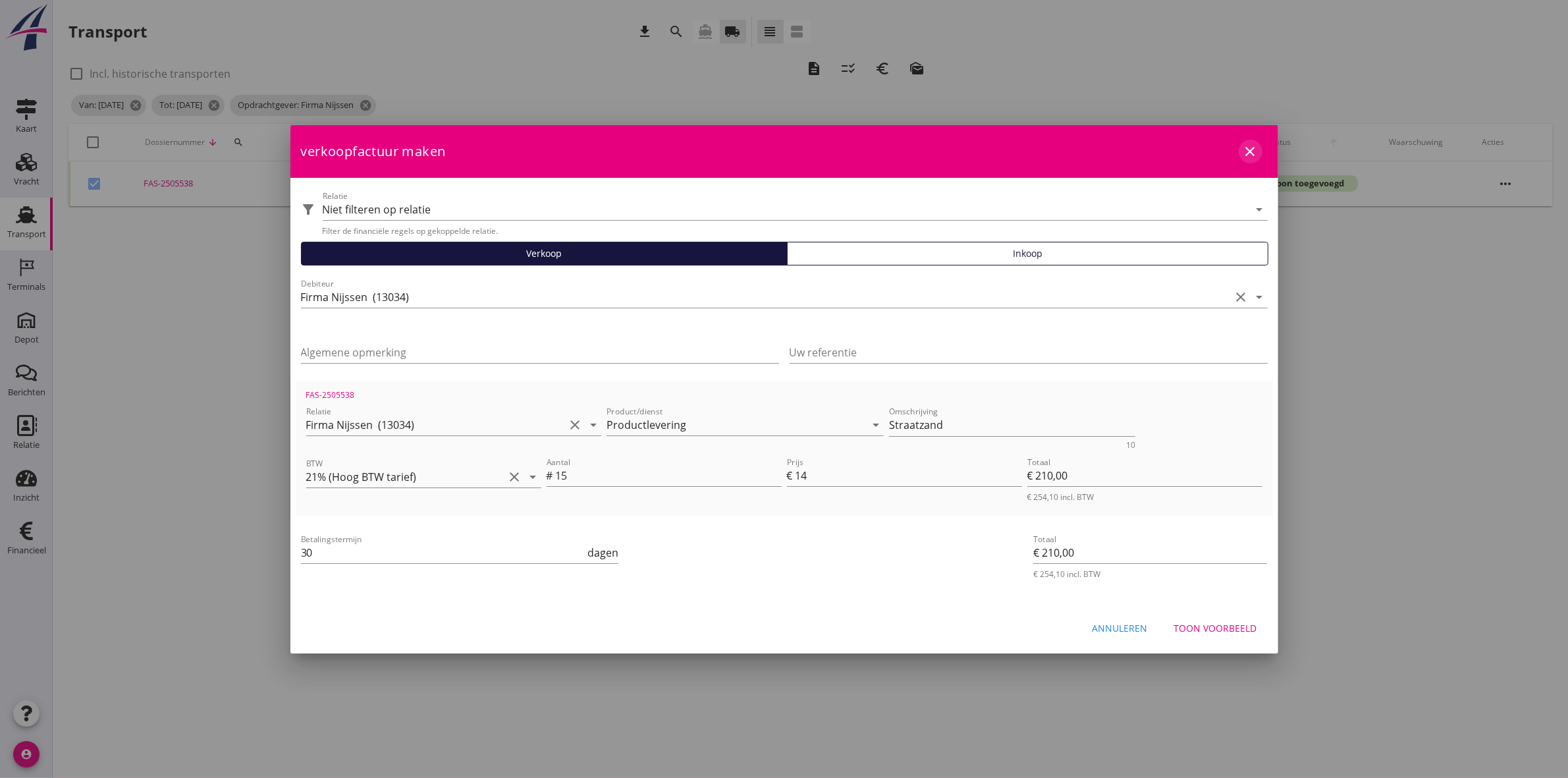
click at [1253, 151] on icon "close" at bounding box center [1250, 151] width 15 height 16
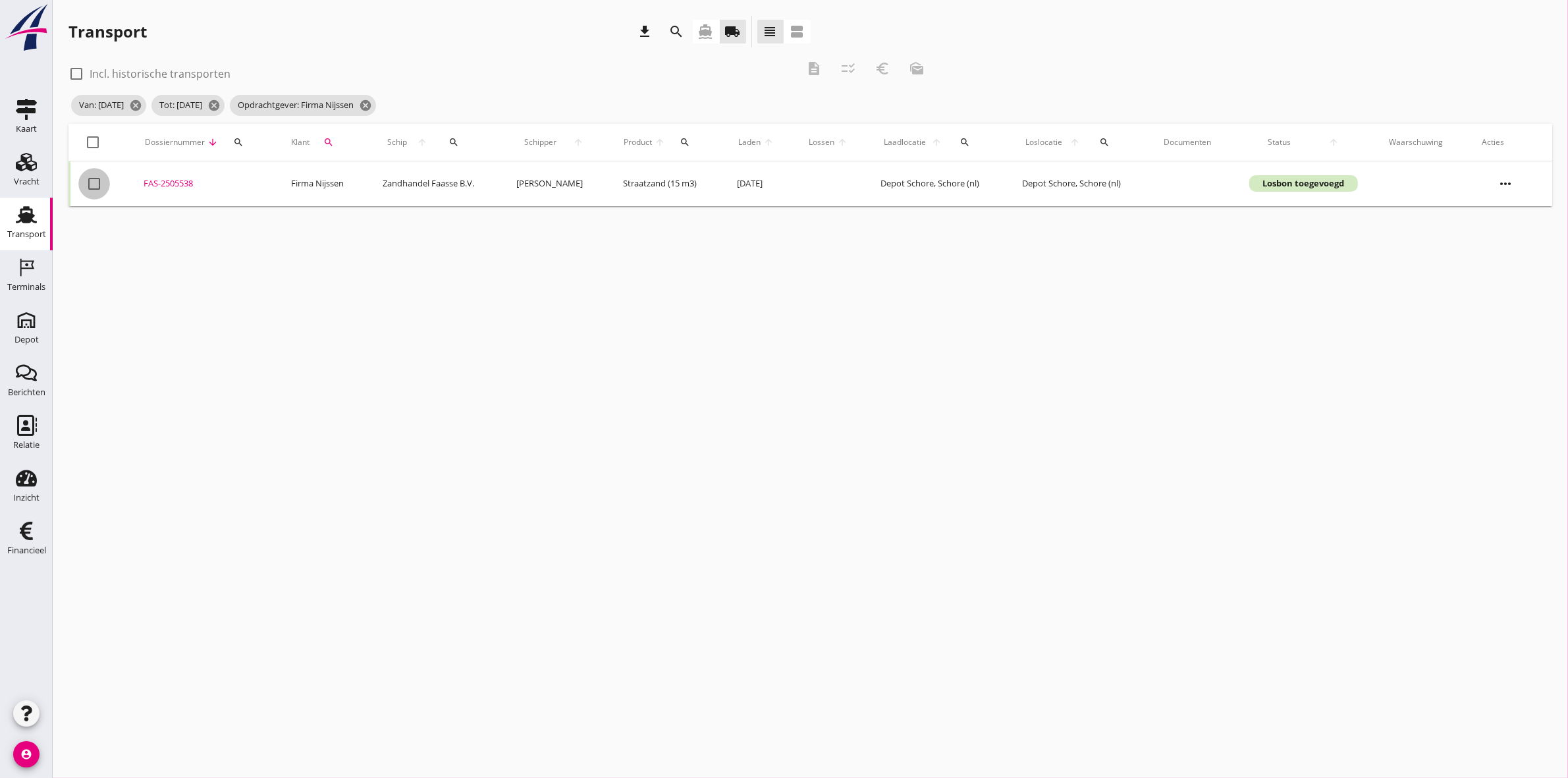
click at [92, 182] on div at bounding box center [94, 183] width 23 height 23
checkbox input "true"
click at [888, 70] on icon "euro_symbol" at bounding box center [882, 67] width 15 height 16
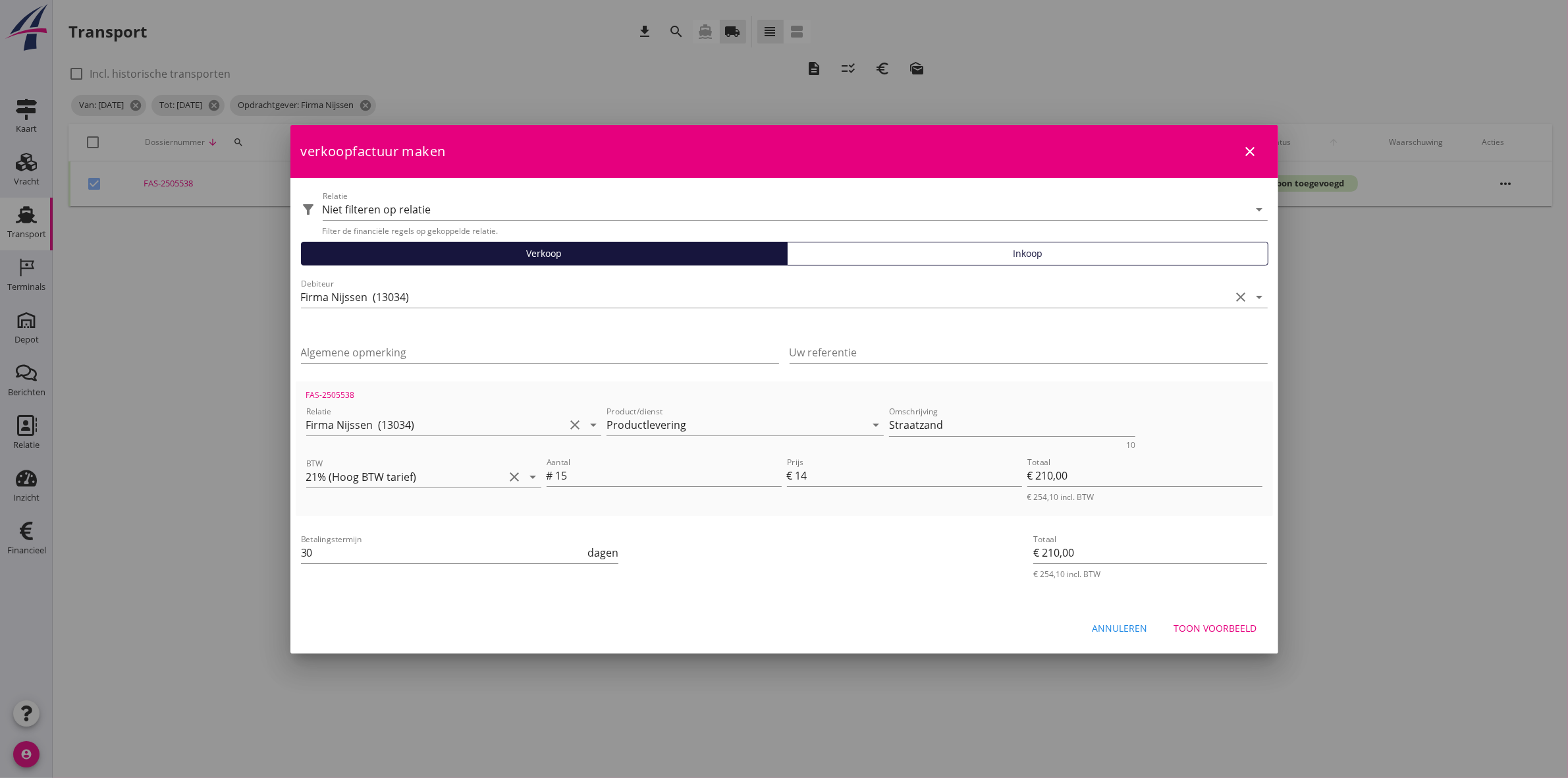
click at [1210, 626] on div "Toon voorbeeld" at bounding box center [1215, 628] width 83 height 14
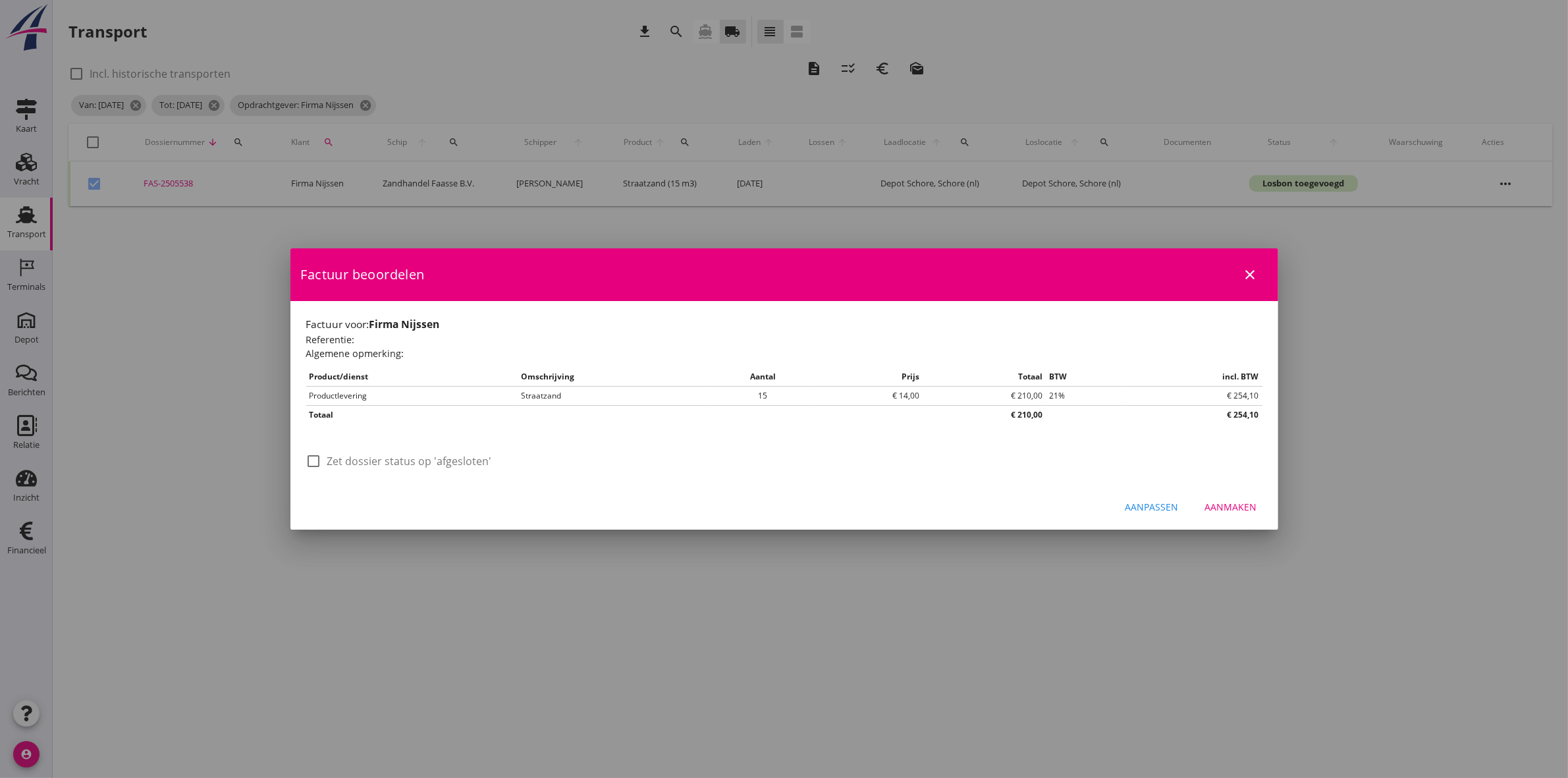
click at [315, 462] on div at bounding box center [314, 462] width 23 height 23
checkbox input "true"
click at [1229, 498] on button "Aanmaken" at bounding box center [1232, 507] width 73 height 24
checkbox input "false"
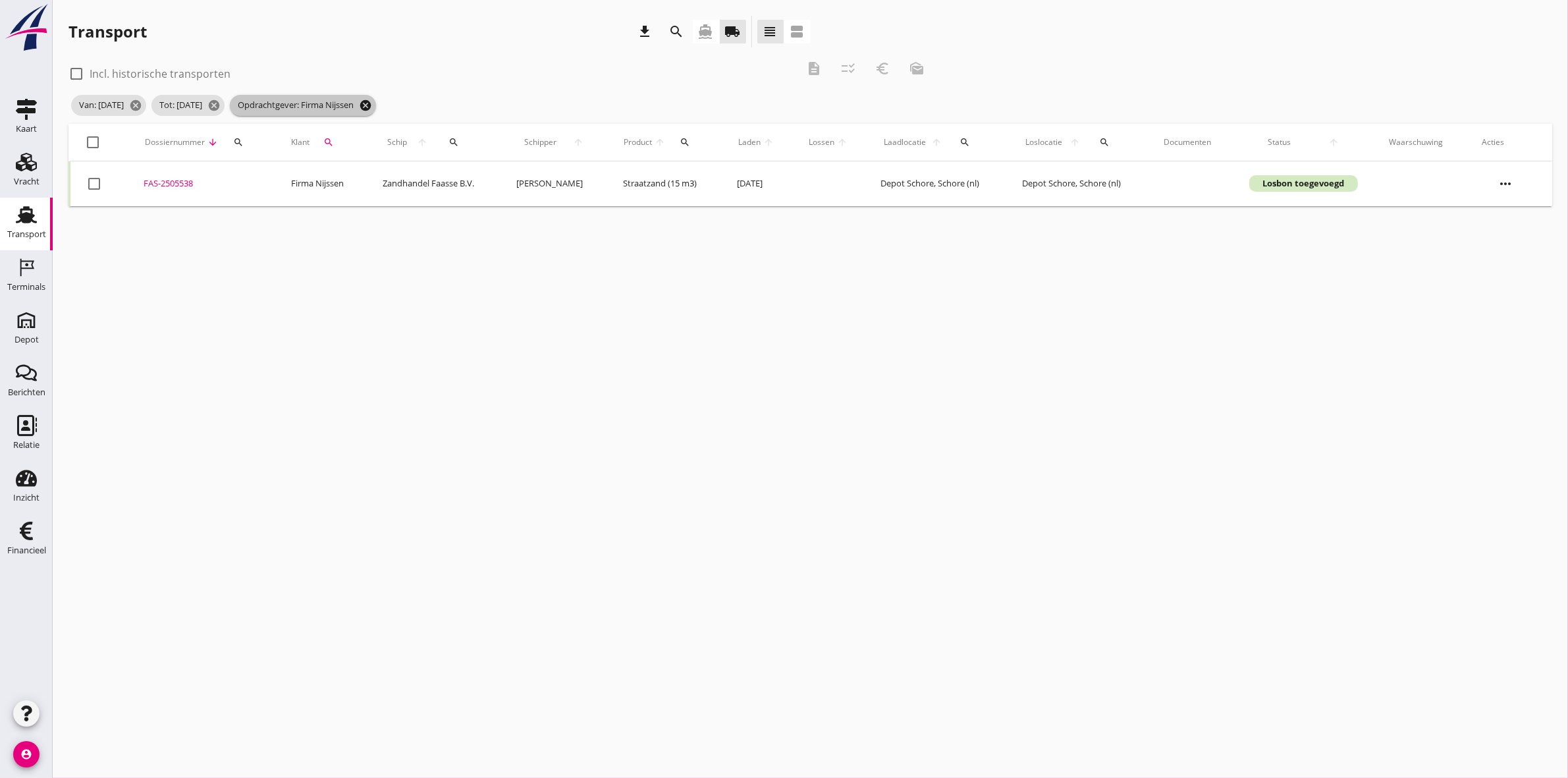
click at [372, 102] on icon "cancel" at bounding box center [366, 105] width 13 height 13
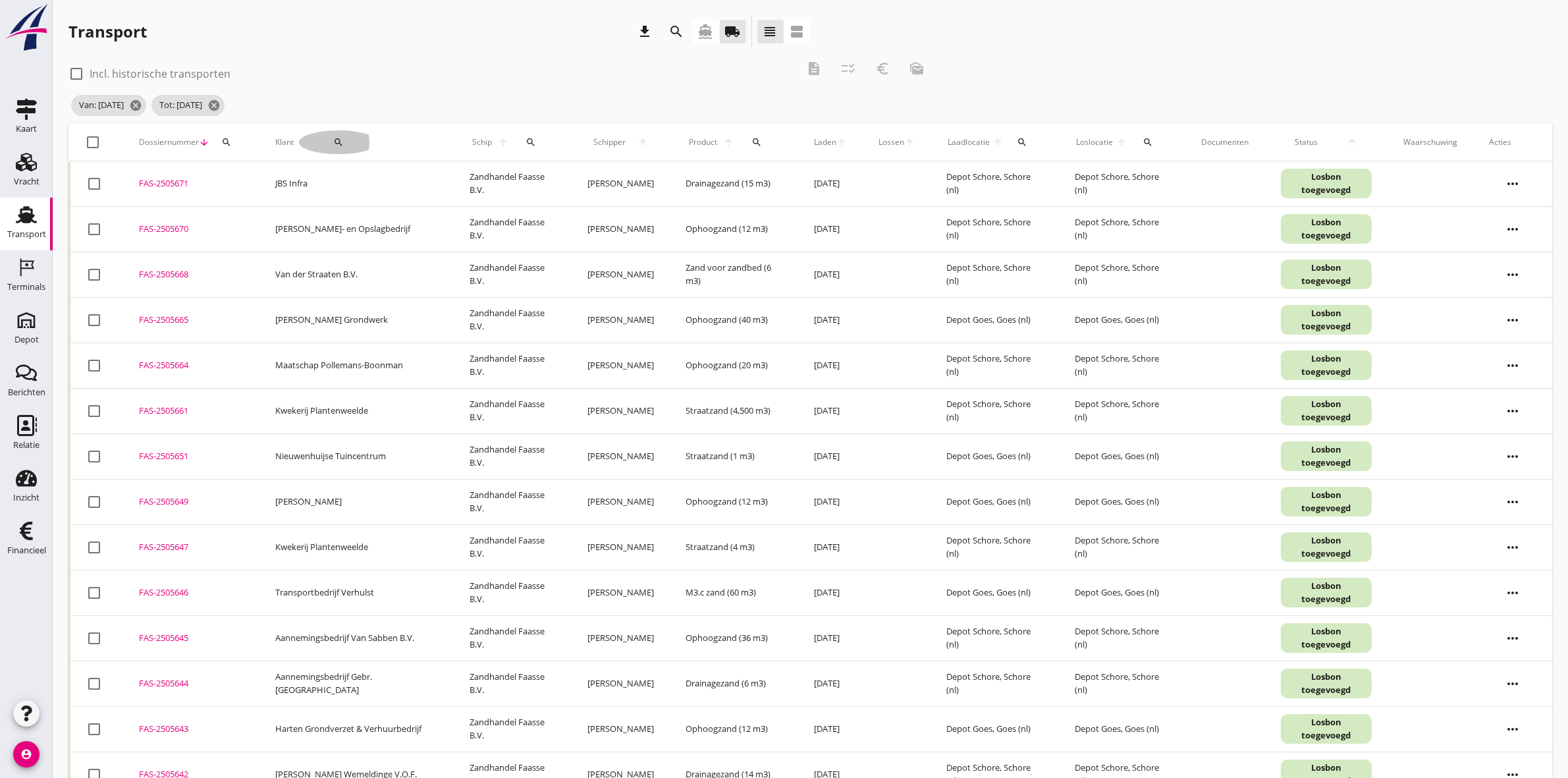
click at [337, 130] on button "search" at bounding box center [338, 142] width 79 height 24
click at [369, 176] on input "Zoeken op opdrachtgever..." at bounding box center [373, 180] width 137 height 21
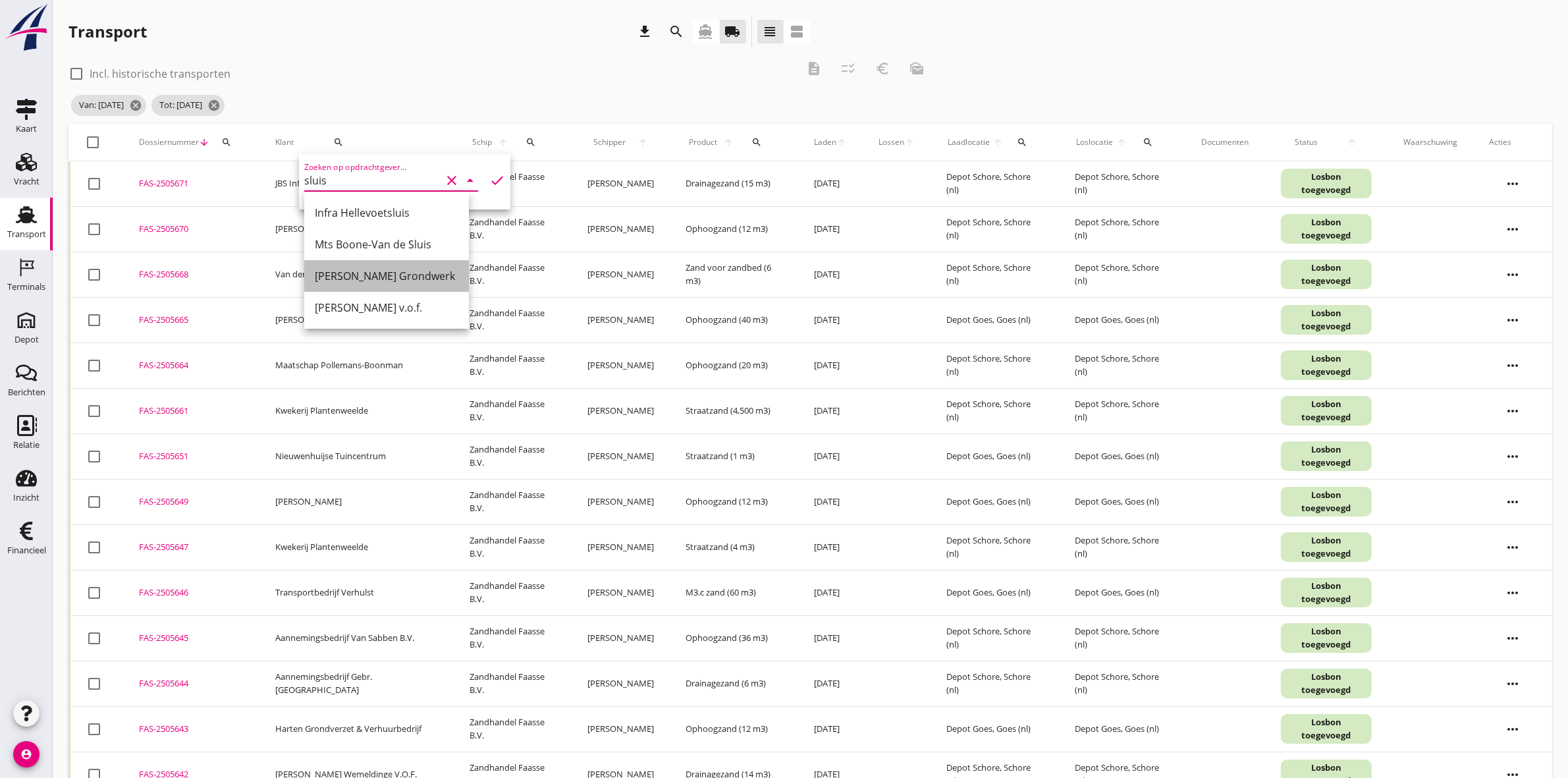
click at [438, 275] on div "[PERSON_NAME] Grondwerk" at bounding box center [387, 275] width 144 height 16
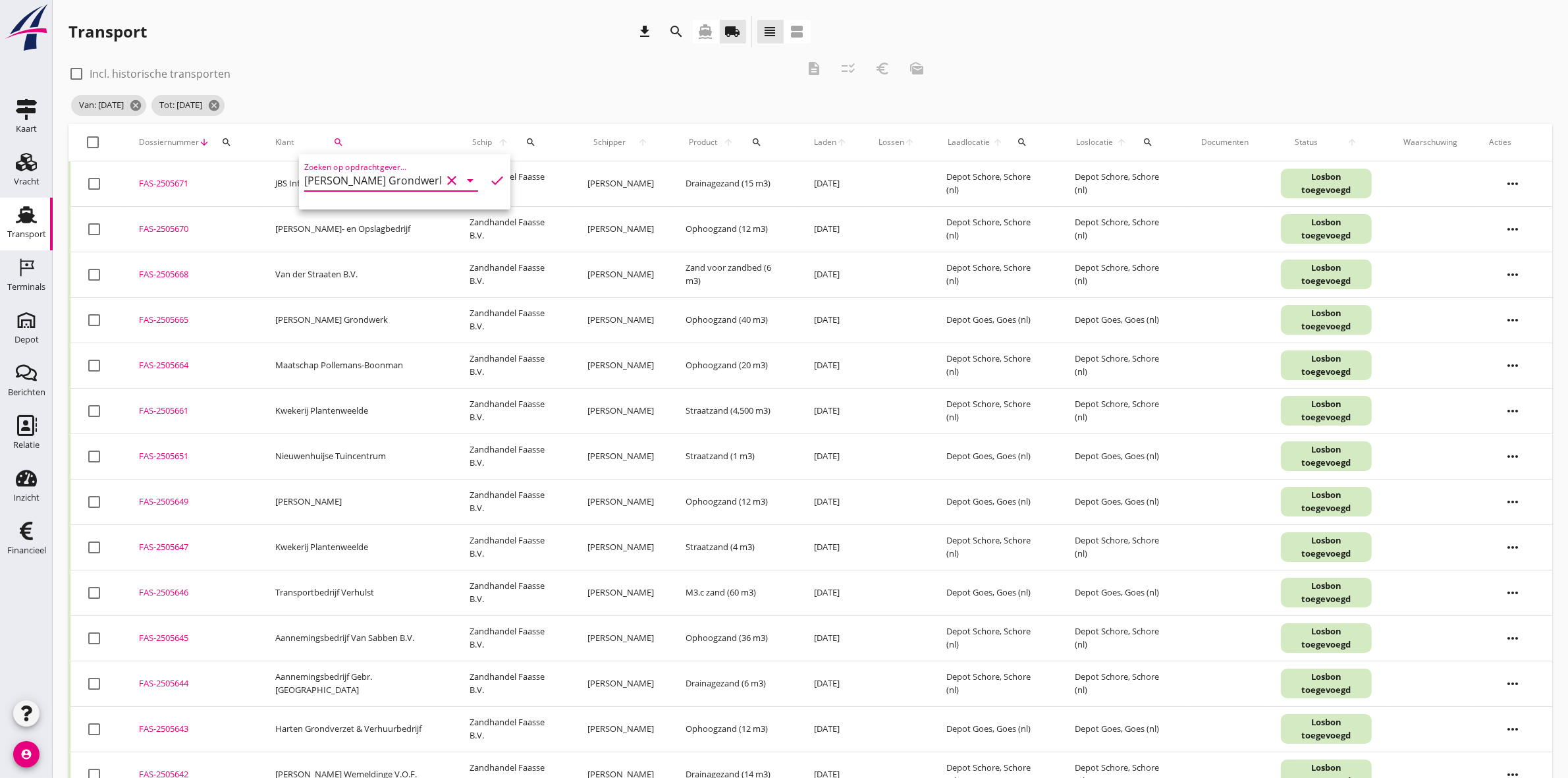
scroll to position [0, 8]
type input "[PERSON_NAME] Grondwerk"
click at [490, 176] on icon "check" at bounding box center [497, 180] width 15 height 16
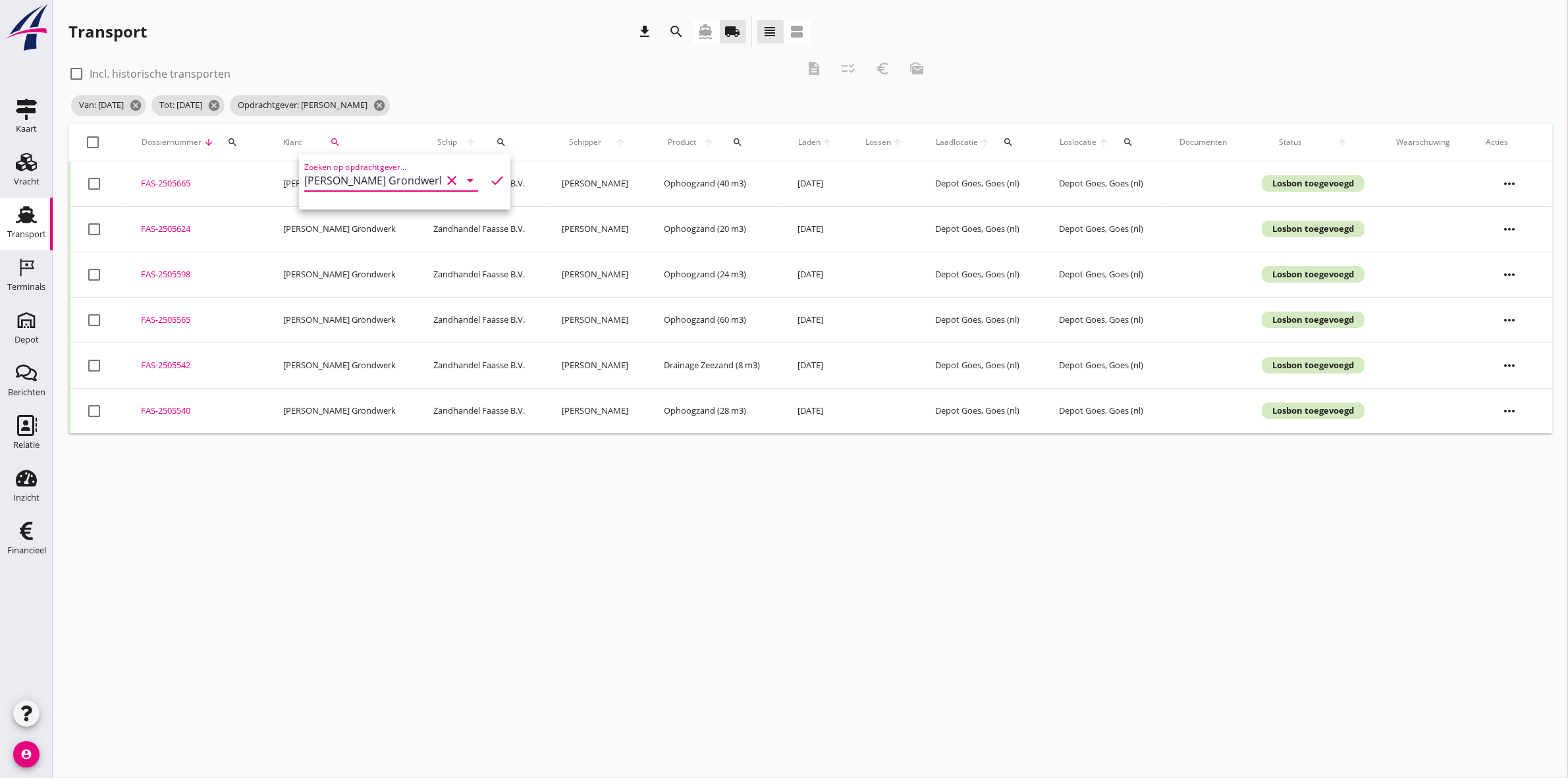
click at [90, 140] on div at bounding box center [93, 142] width 23 height 23
checkbox input "true"
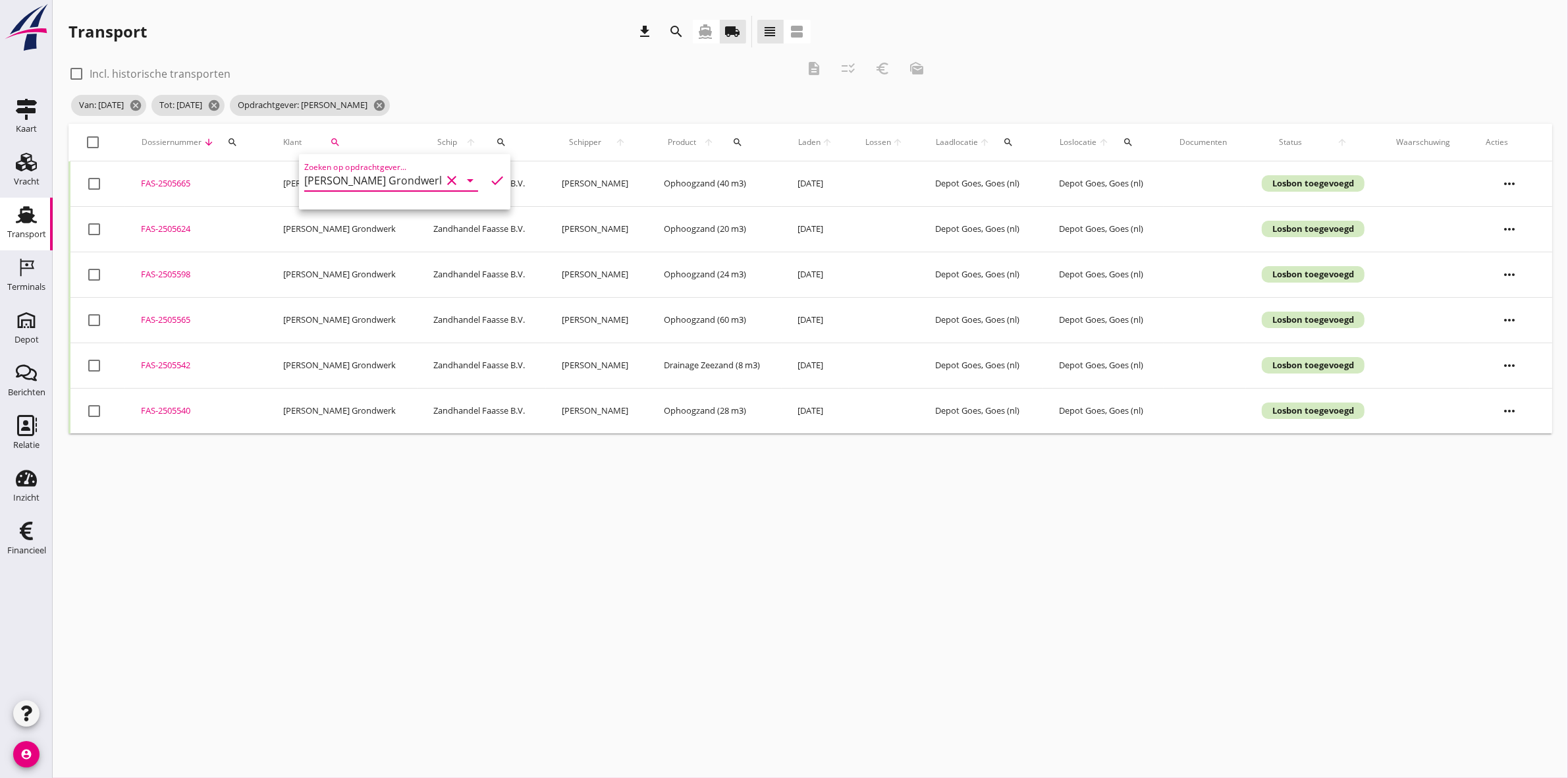
checkbox input "true"
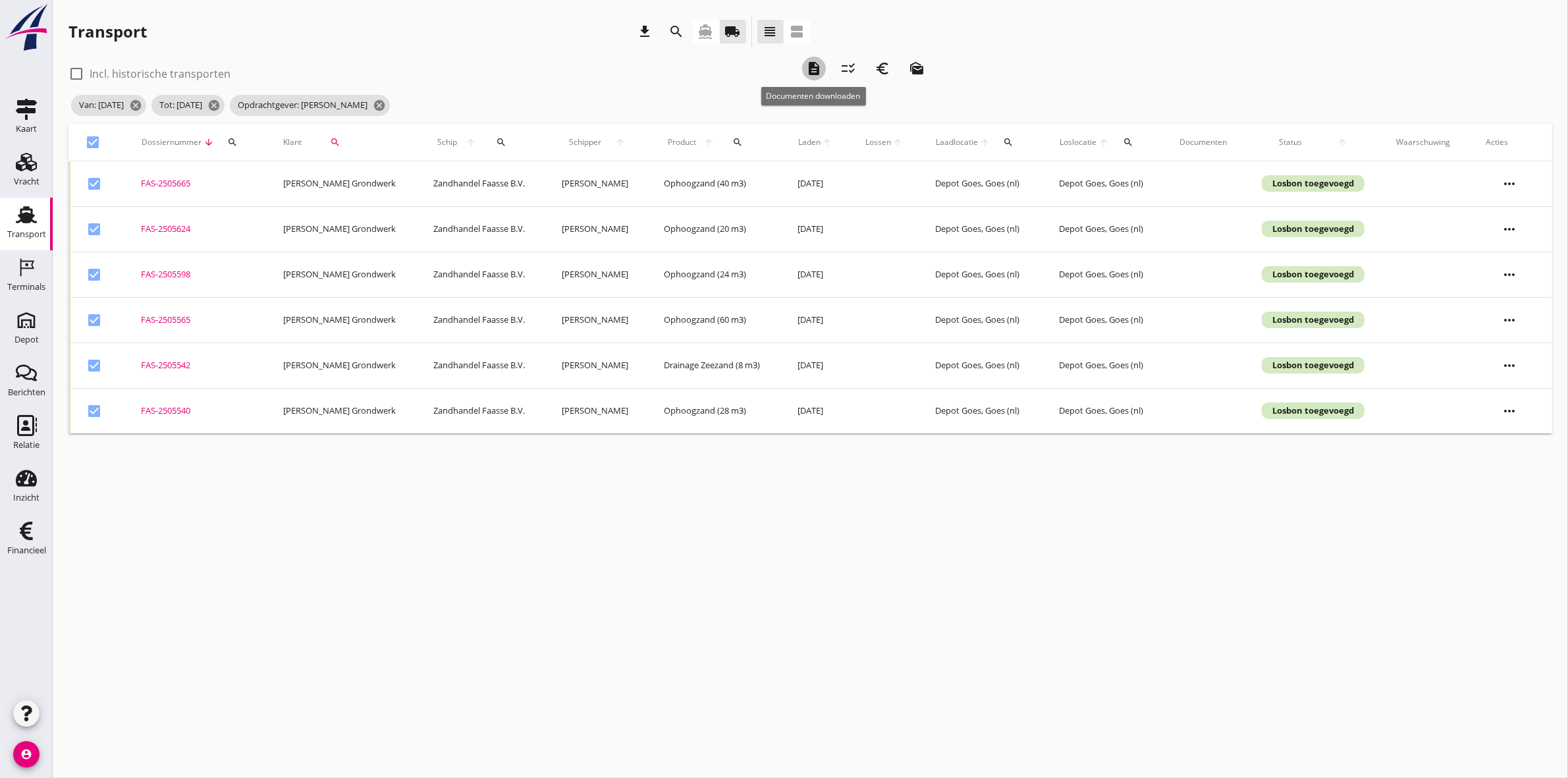
click at [813, 63] on icon "description" at bounding box center [813, 67] width 15 height 16
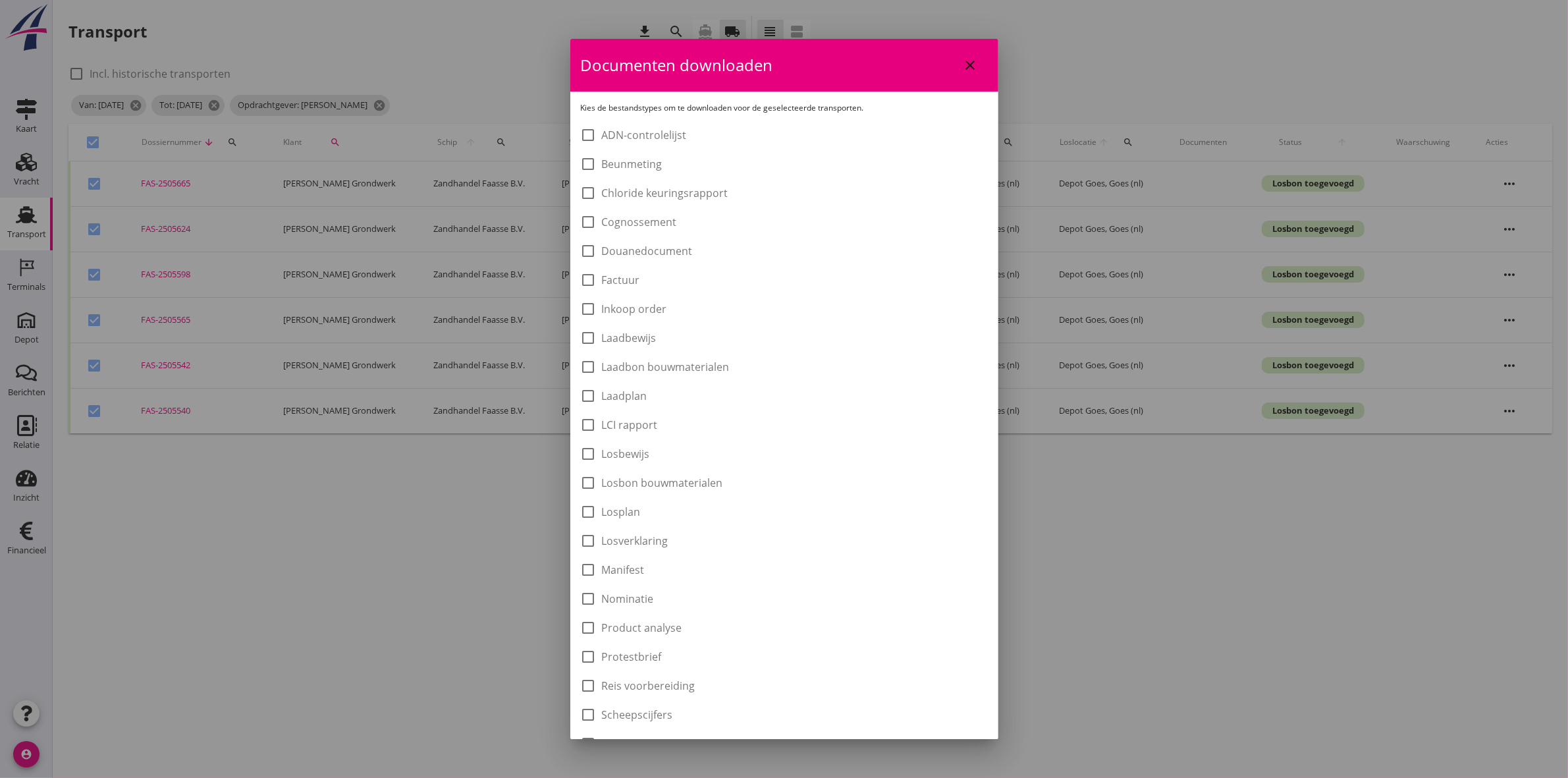
click at [963, 63] on icon "close" at bounding box center [970, 65] width 15 height 16
checkbox input "false"
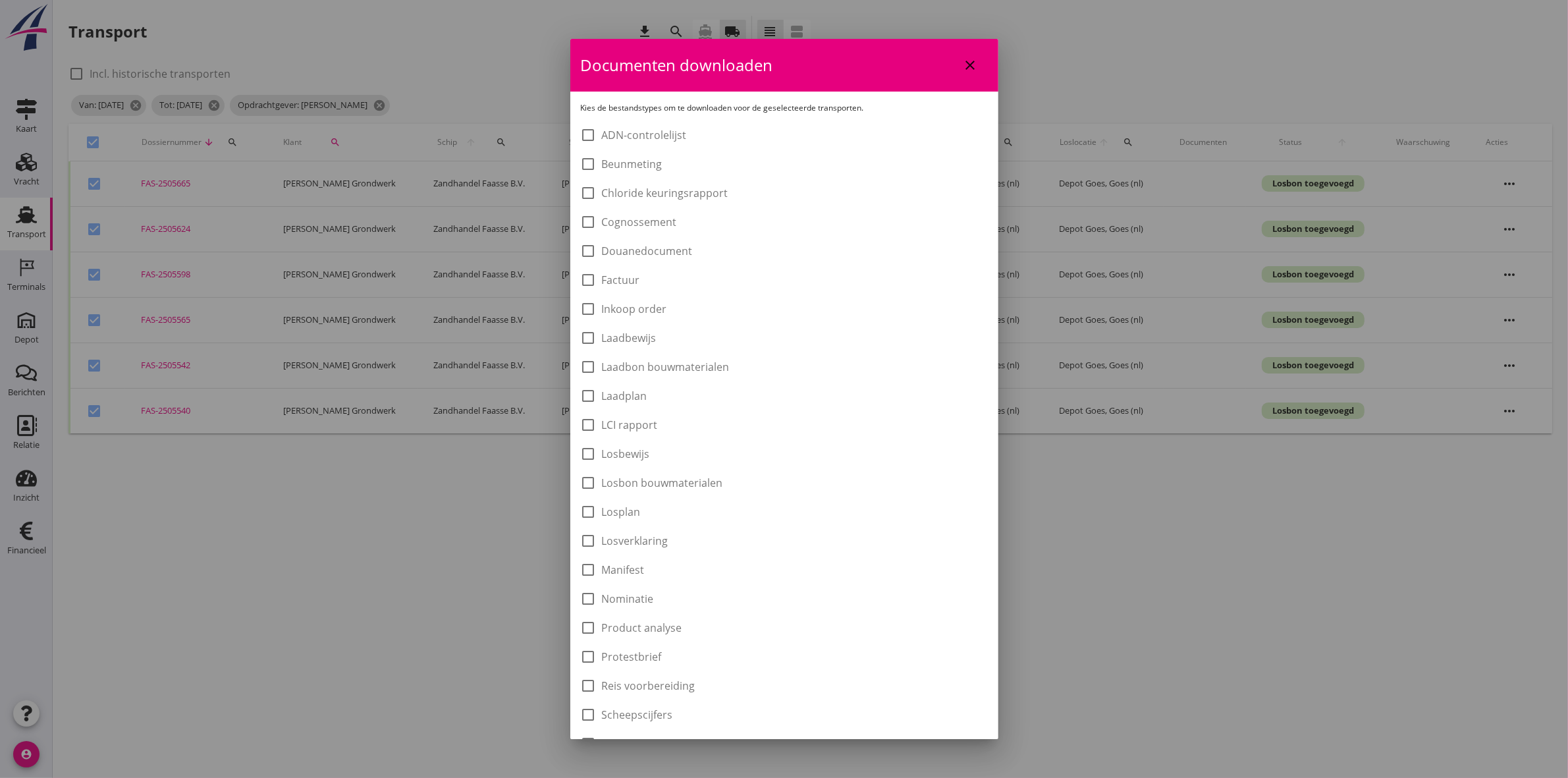
checkbox input "false"
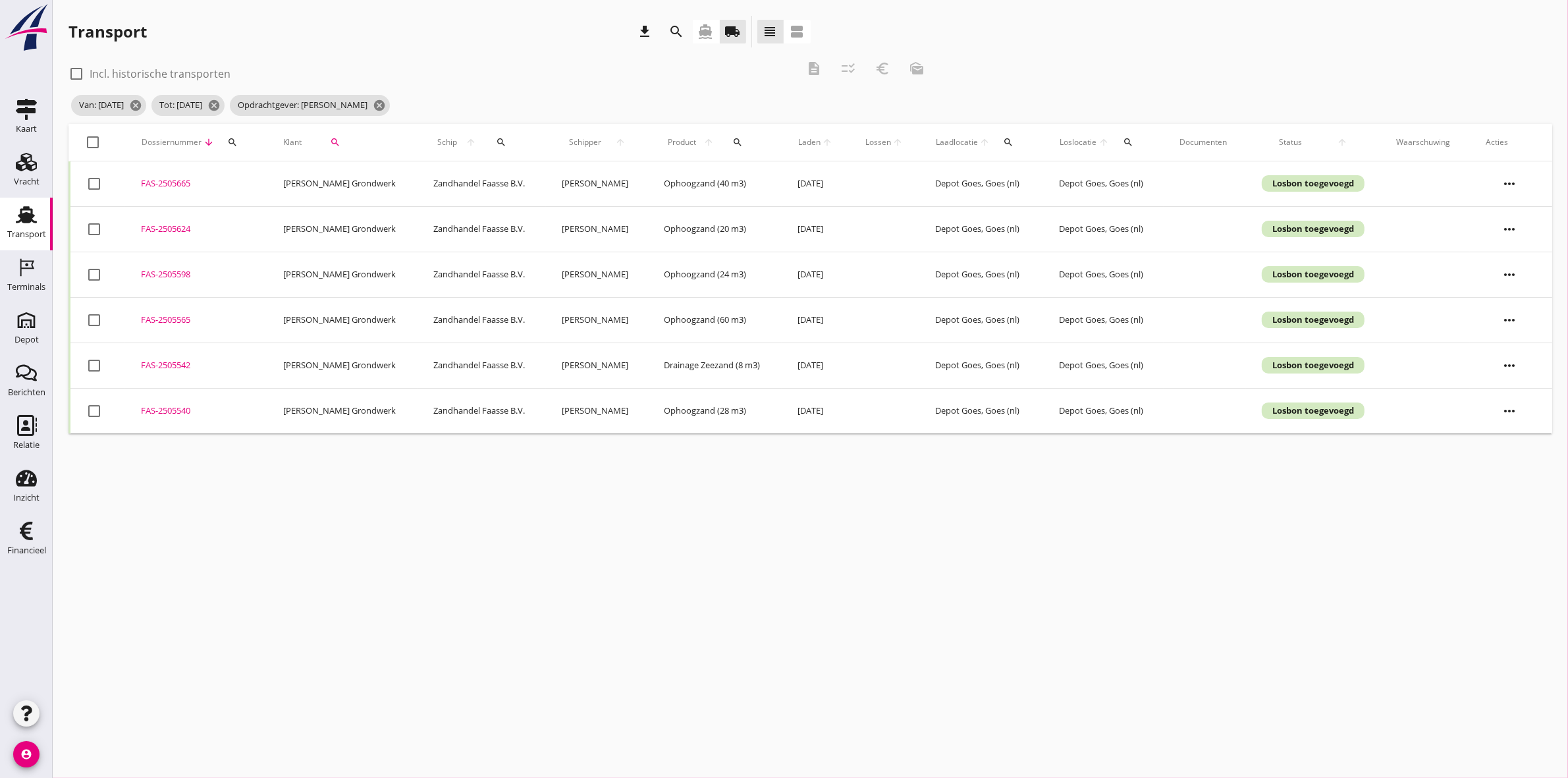
click at [91, 143] on div at bounding box center [93, 142] width 23 height 23
checkbox input "true"
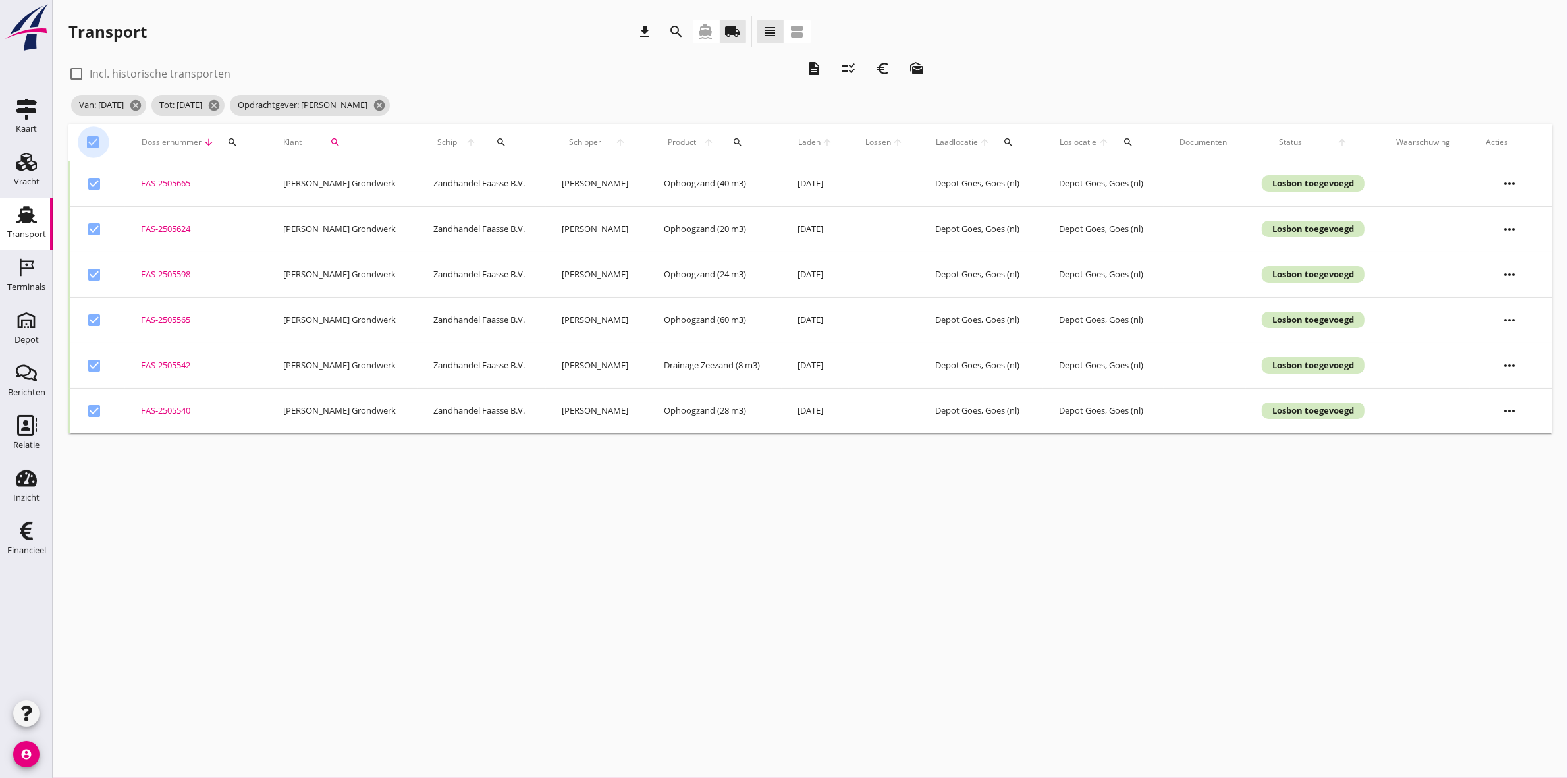
checkbox input "true"
click at [880, 73] on icon "euro_symbol" at bounding box center [882, 67] width 15 height 16
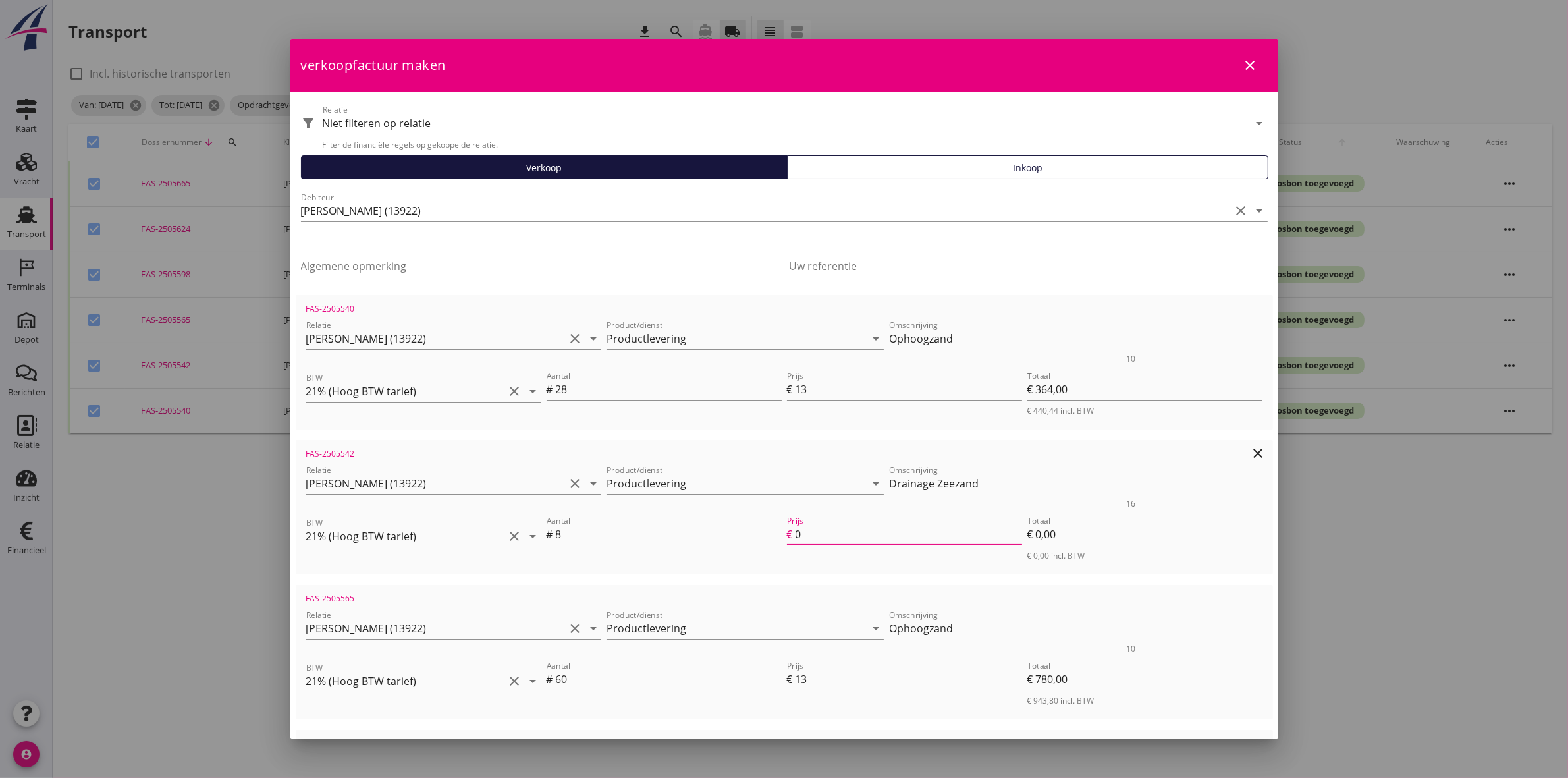
click at [820, 537] on input "0" at bounding box center [909, 534] width 227 height 21
type input "1"
type input "€ 8,00"
type input "€ 2.244,00"
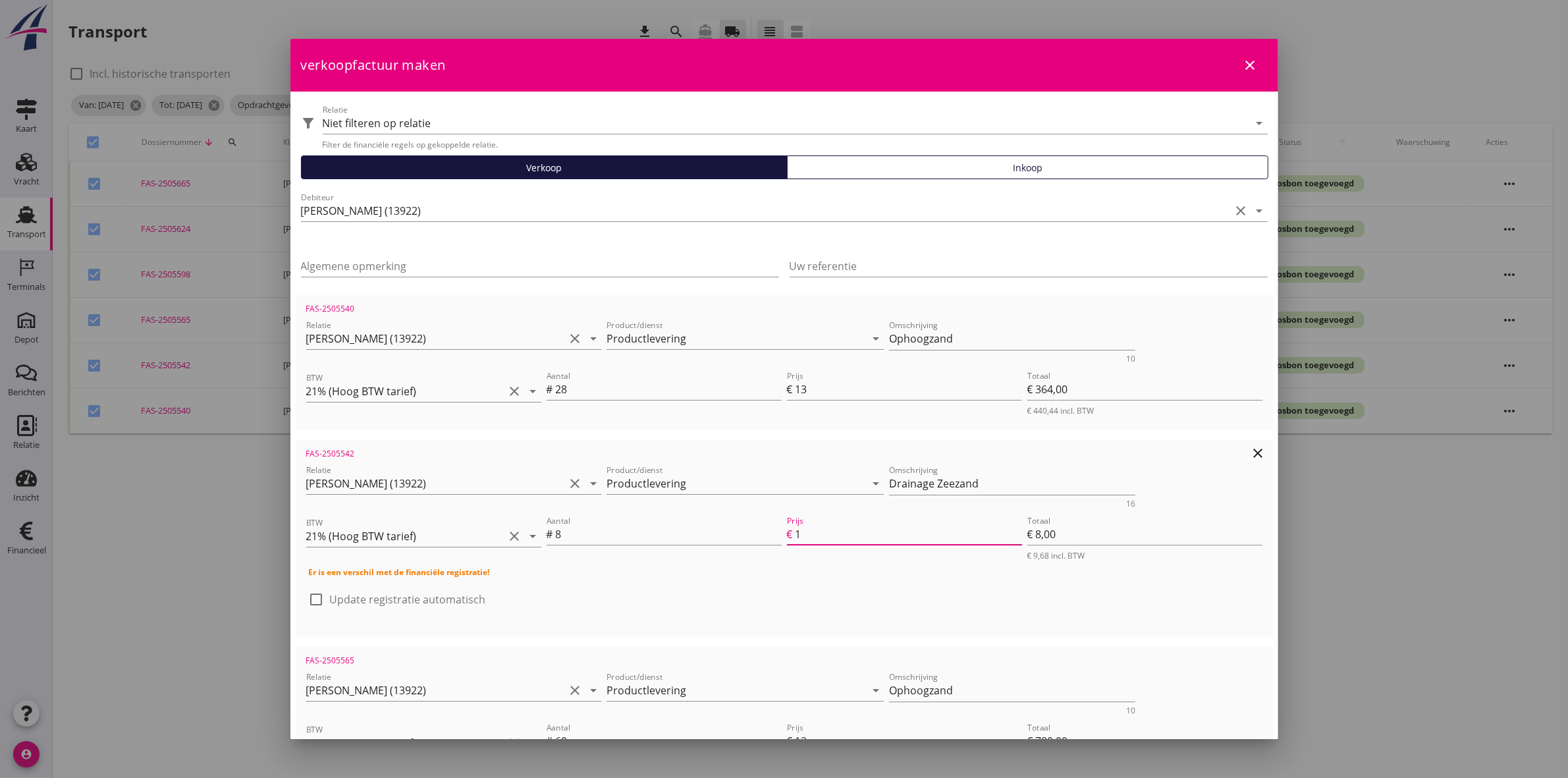
type input "16"
type input "€ 128,00"
type input "€ 2.364,00"
type input "€ 0,00"
type input "€ 2.236,00"
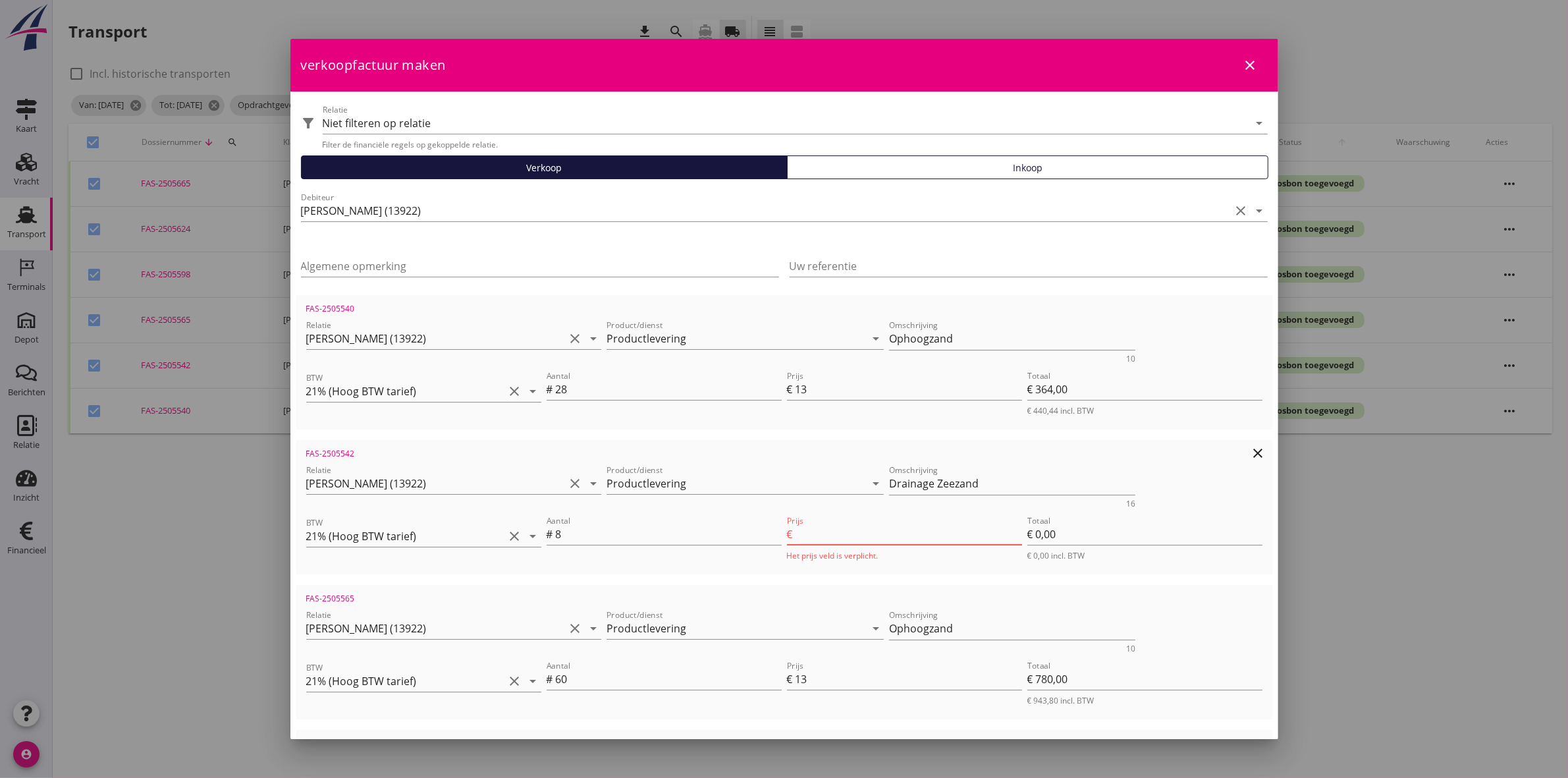
type input "16.5"
type input "€ 132,00"
type input "€ 2.368,00"
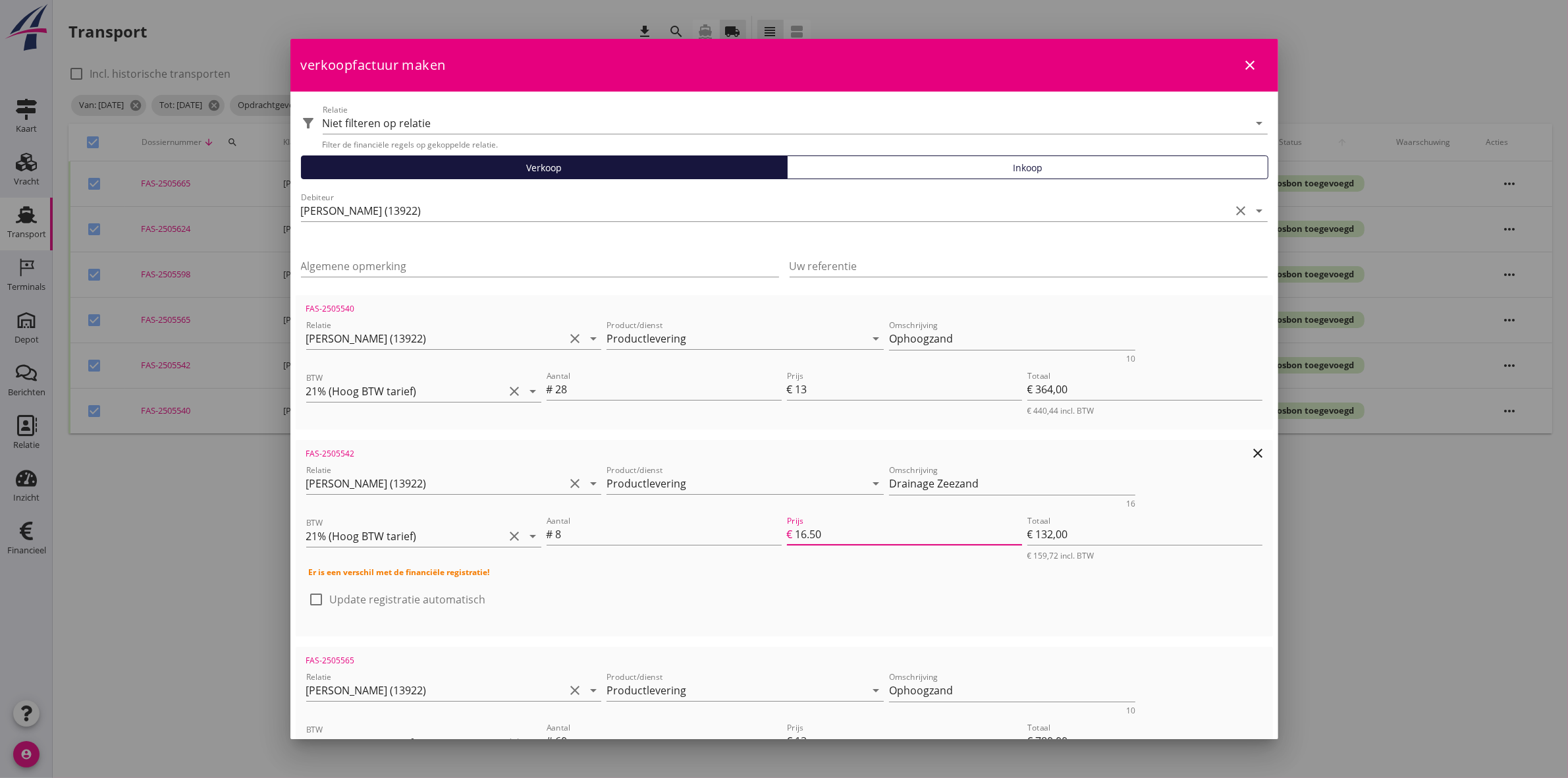
type input "16.5"
type input "€ 0,00"
type input "€ 2.236,00"
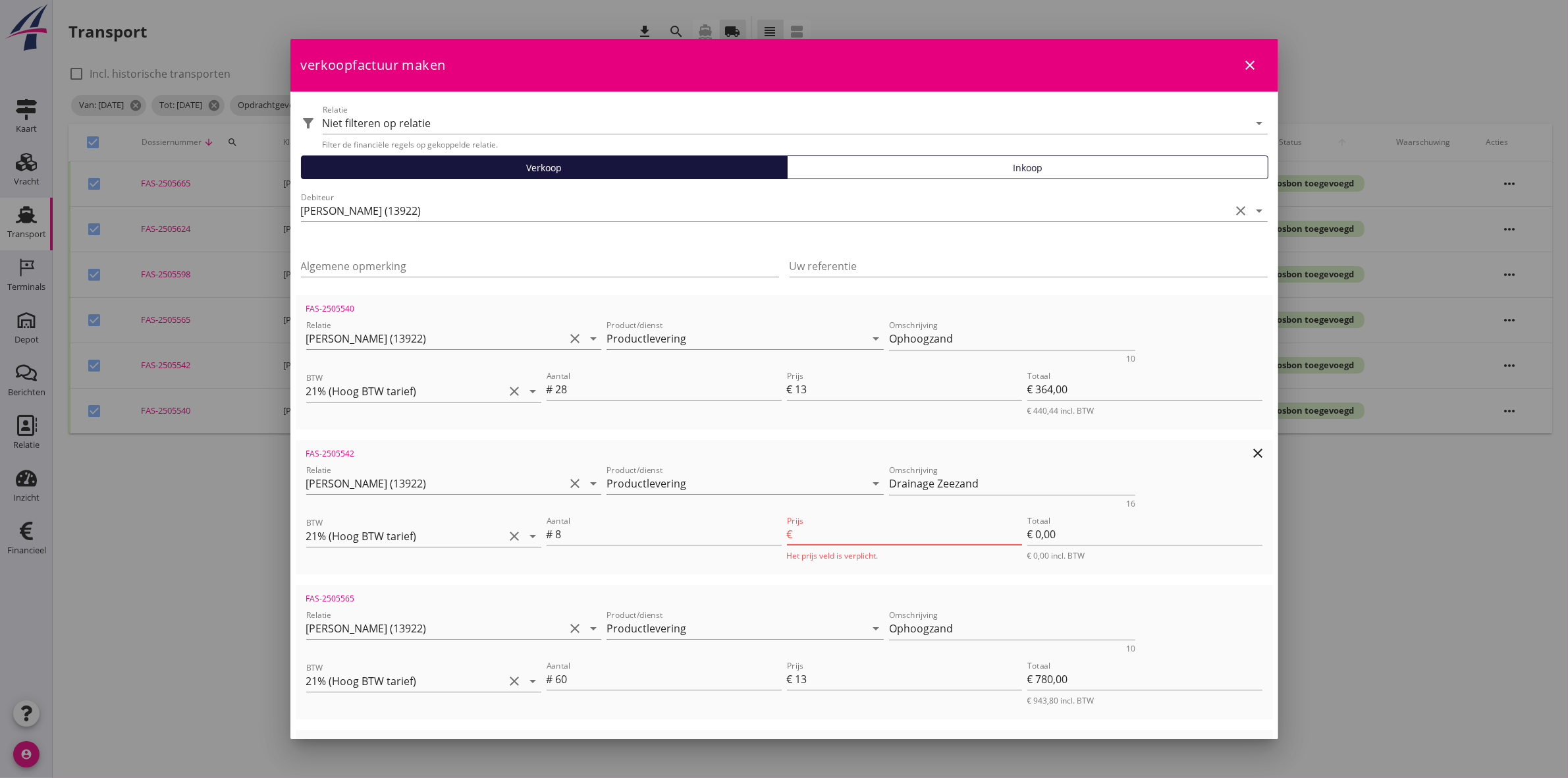
type input "16"
type input "€ 128,00"
type input "€ 2.364,00"
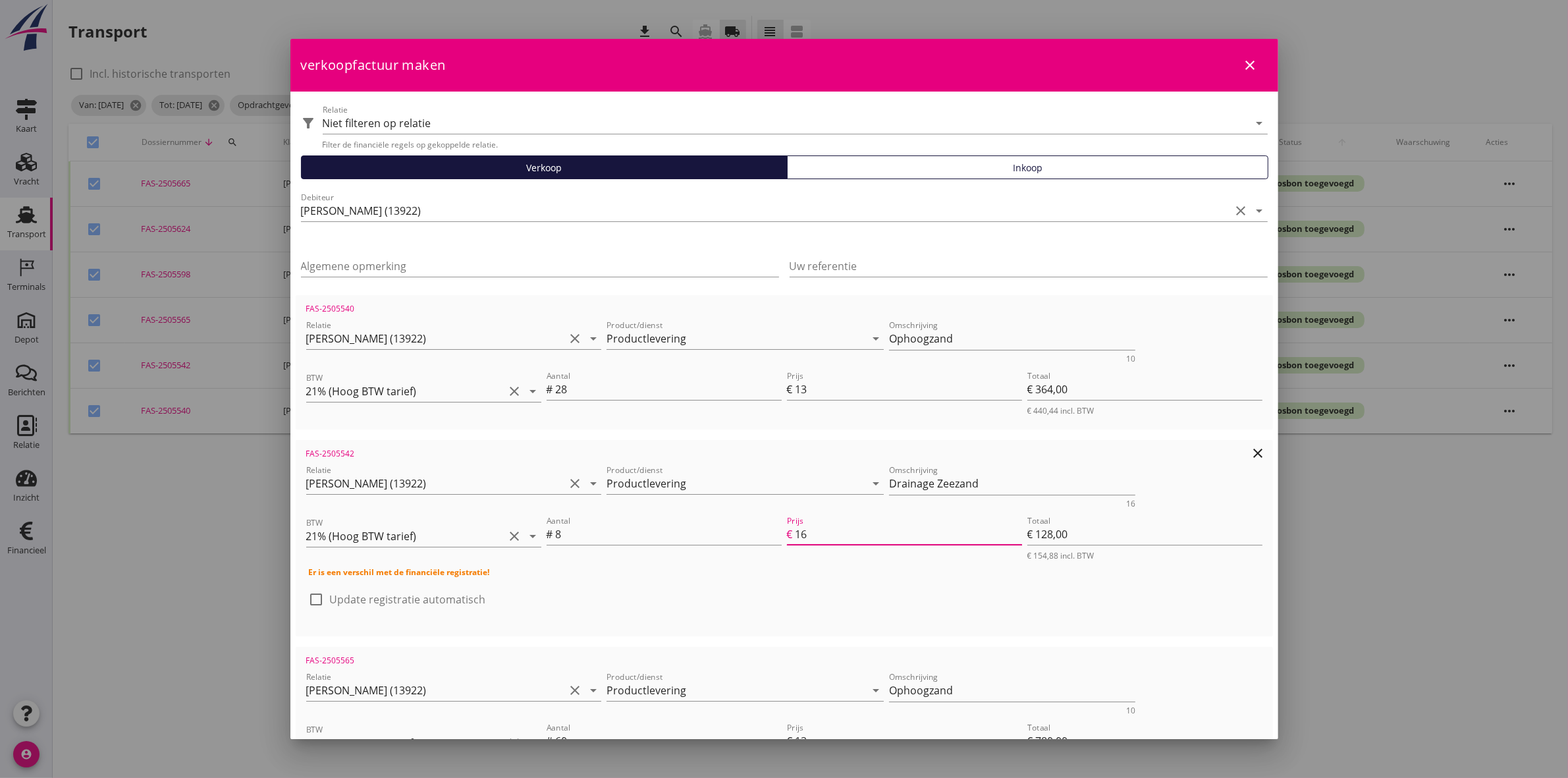
type input "16.5"
type input "€ 132,00"
type input "€ 2.368,00"
type input "16.50"
click at [1243, 61] on icon "close" at bounding box center [1250, 65] width 15 height 16
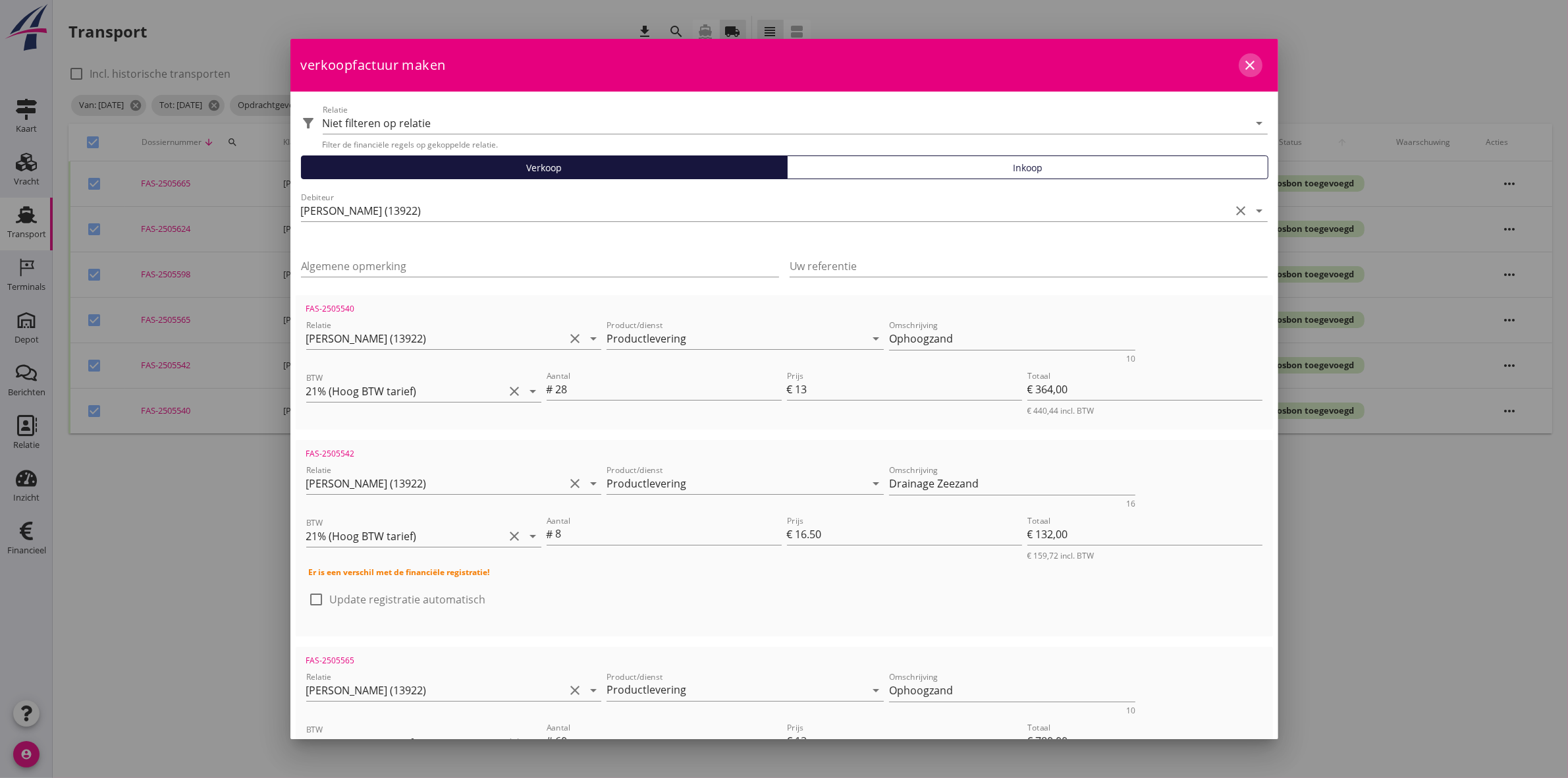
checkbox input "false"
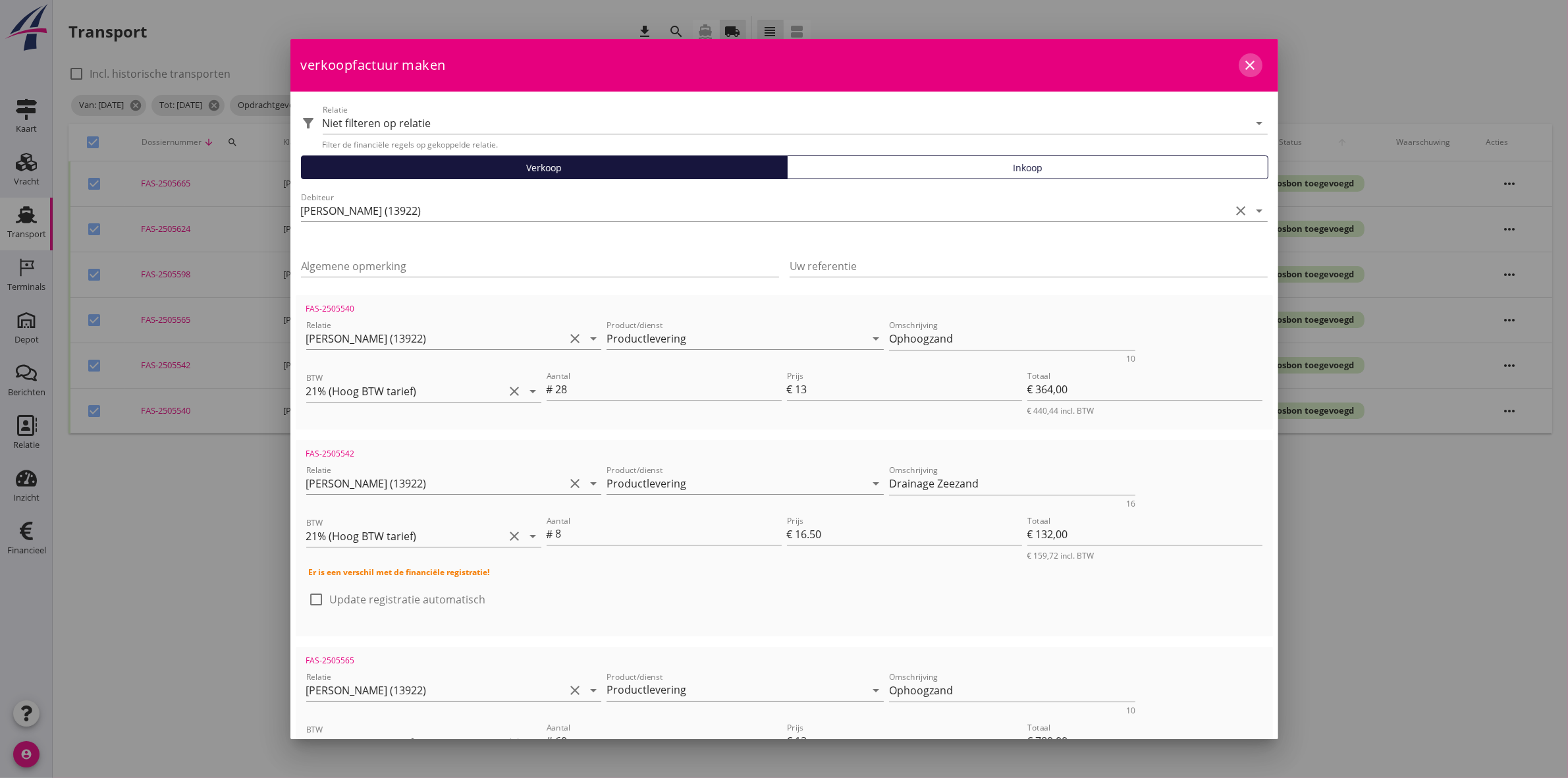
checkbox input "false"
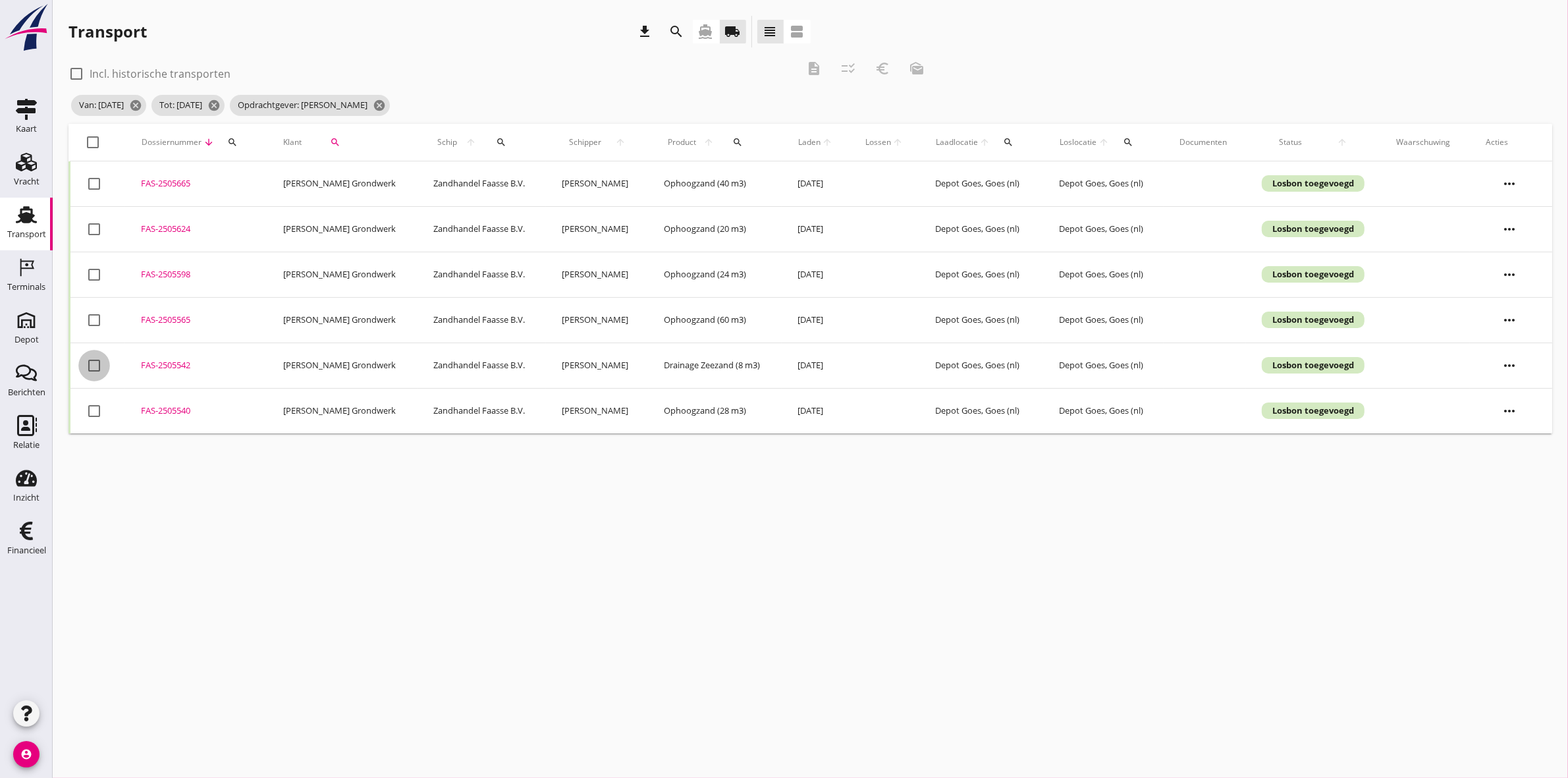
click at [90, 367] on div at bounding box center [94, 366] width 23 height 23
checkbox input "true"
click at [177, 369] on div "FAS-2505542" at bounding box center [196, 366] width 110 height 13
click at [27, 338] on div "Depot" at bounding box center [26, 339] width 25 height 8
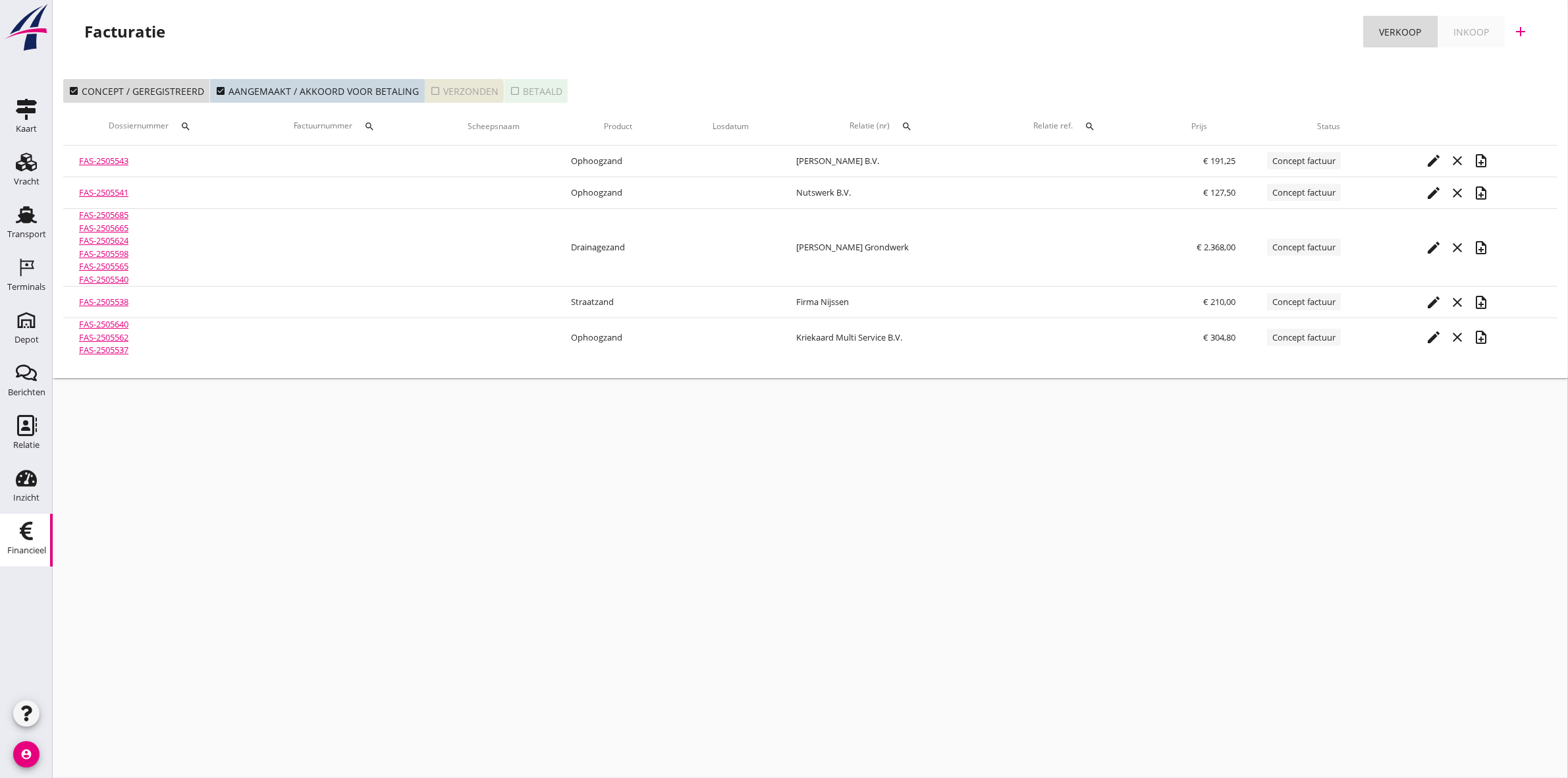
click at [461, 87] on div "check_box_outline_blank Verzonden" at bounding box center [464, 90] width 68 height 14
